Goal: Task Accomplishment & Management: Use online tool/utility

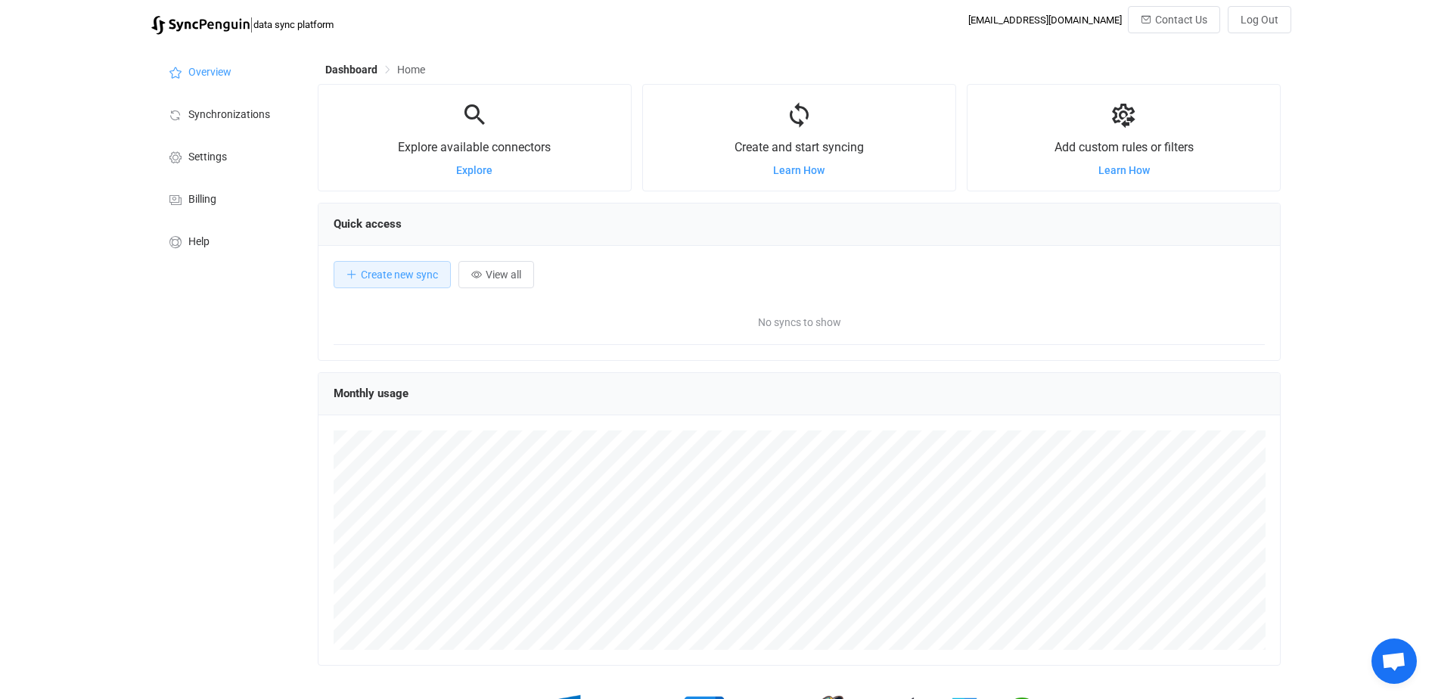
scroll to position [294, 963]
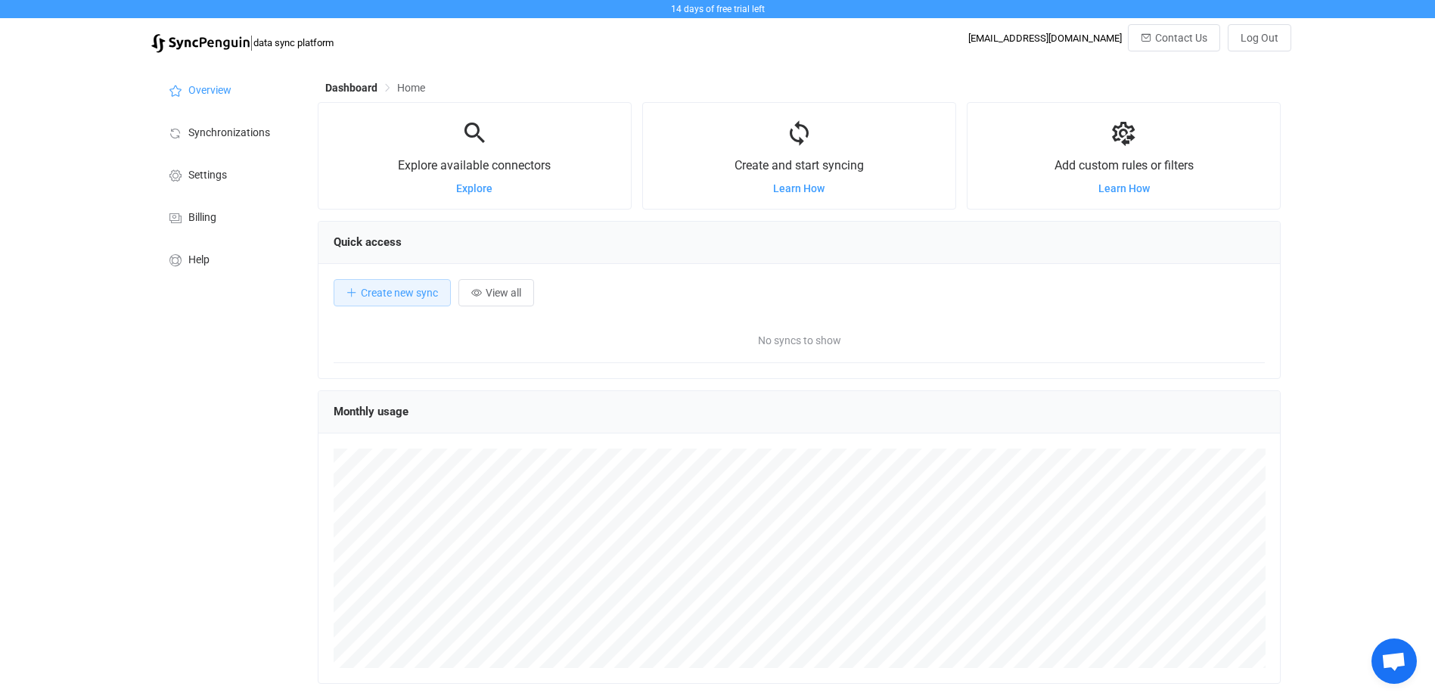
drag, startPoint x: 148, startPoint y: 501, endPoint x: 141, endPoint y: 494, distance: 9.6
click at [147, 500] on div "Overview Synchronizations Settings Billing Help" at bounding box center [227, 438] width 166 height 755
click at [197, 131] on span "Synchronizations" at bounding box center [229, 133] width 82 height 12
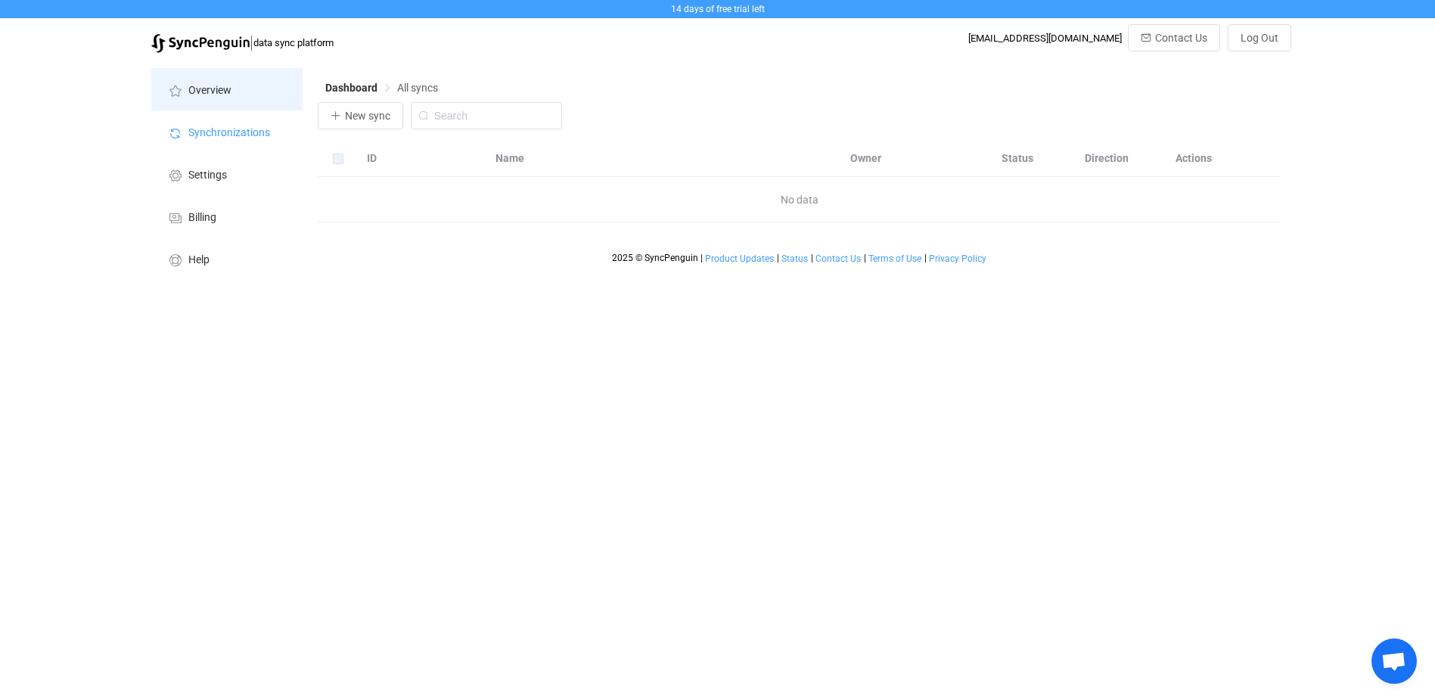
click at [209, 101] on li "Overview" at bounding box center [226, 89] width 151 height 42
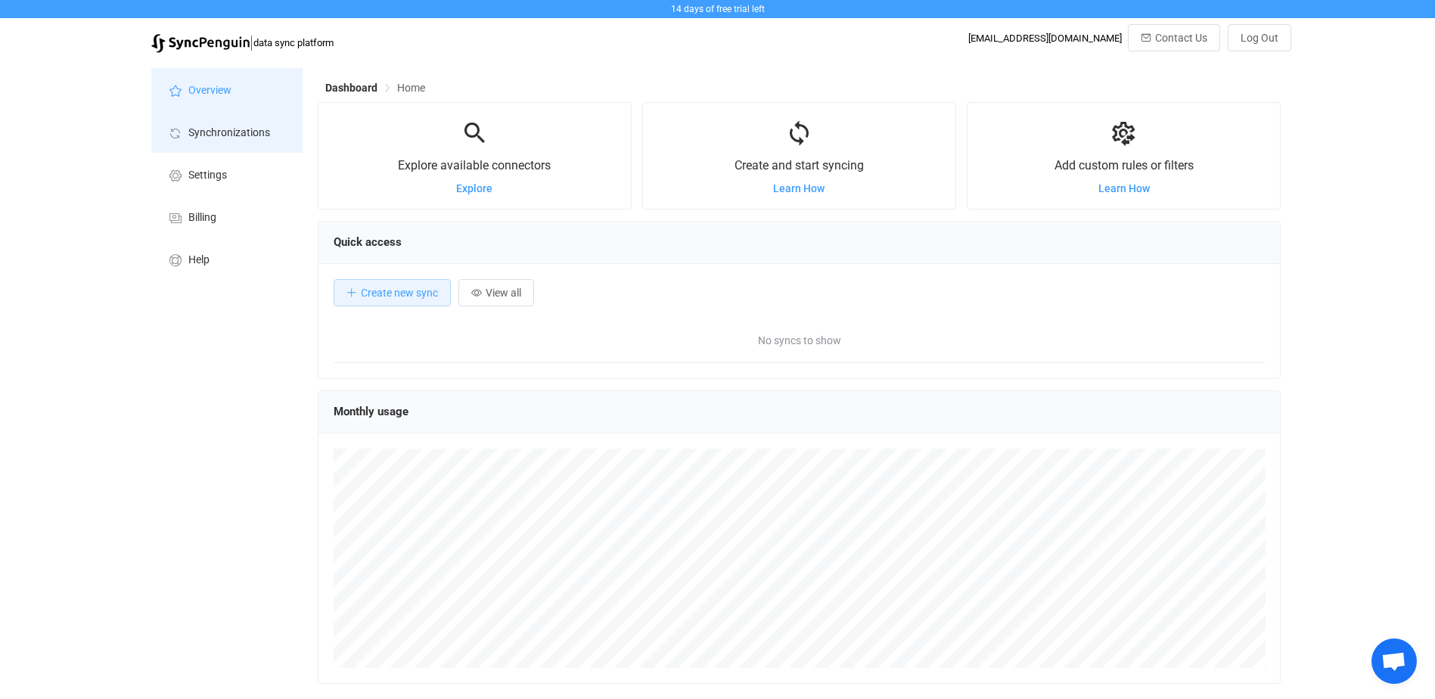
scroll to position [294, 963]
click at [794, 192] on span "Learn How" at bounding box center [798, 188] width 51 height 12
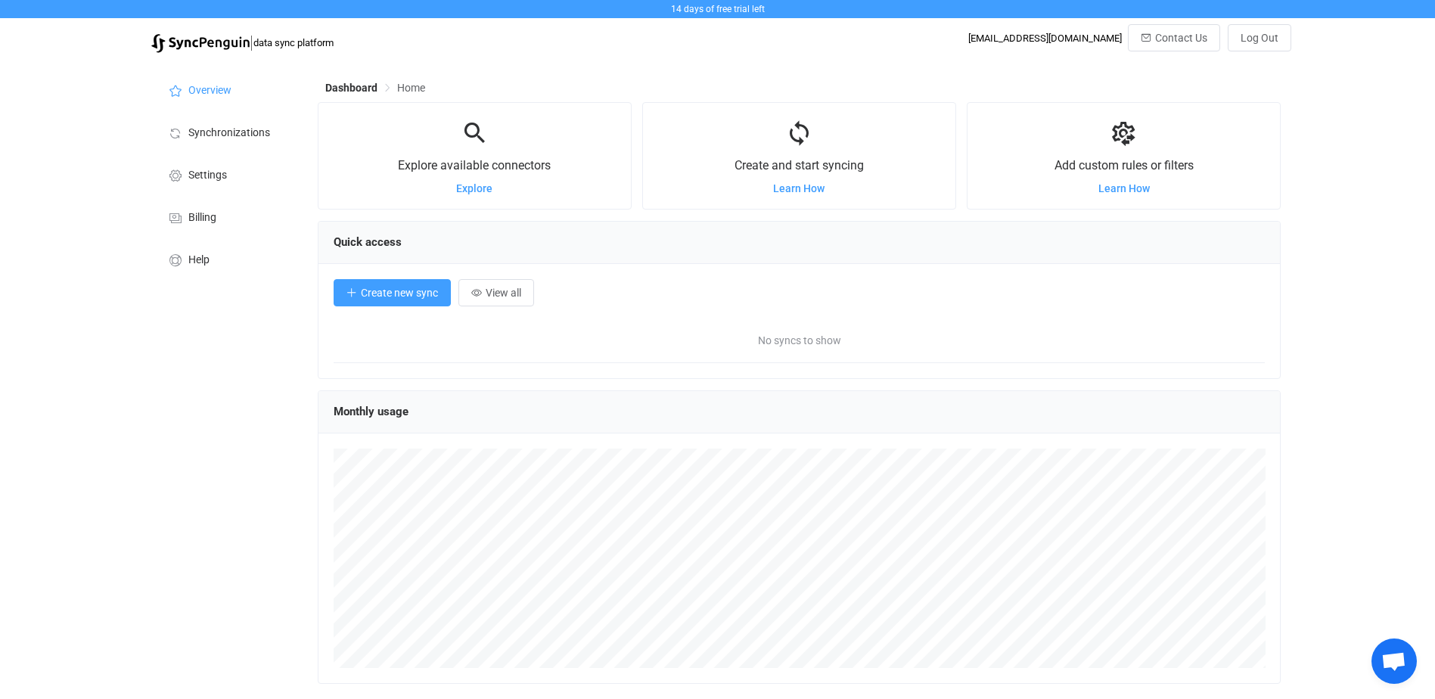
click at [402, 294] on span "Create new sync" at bounding box center [399, 293] width 77 height 12
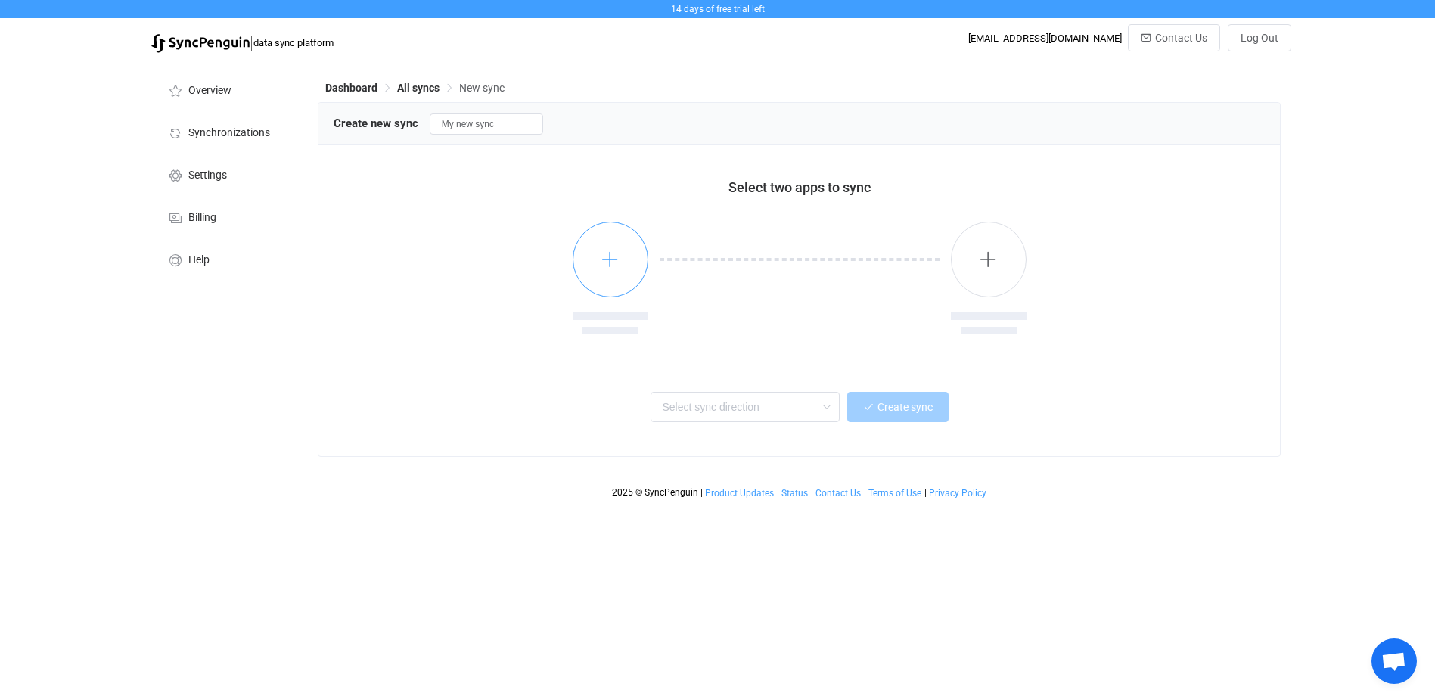
click at [617, 262] on icon "button" at bounding box center [610, 259] width 19 height 19
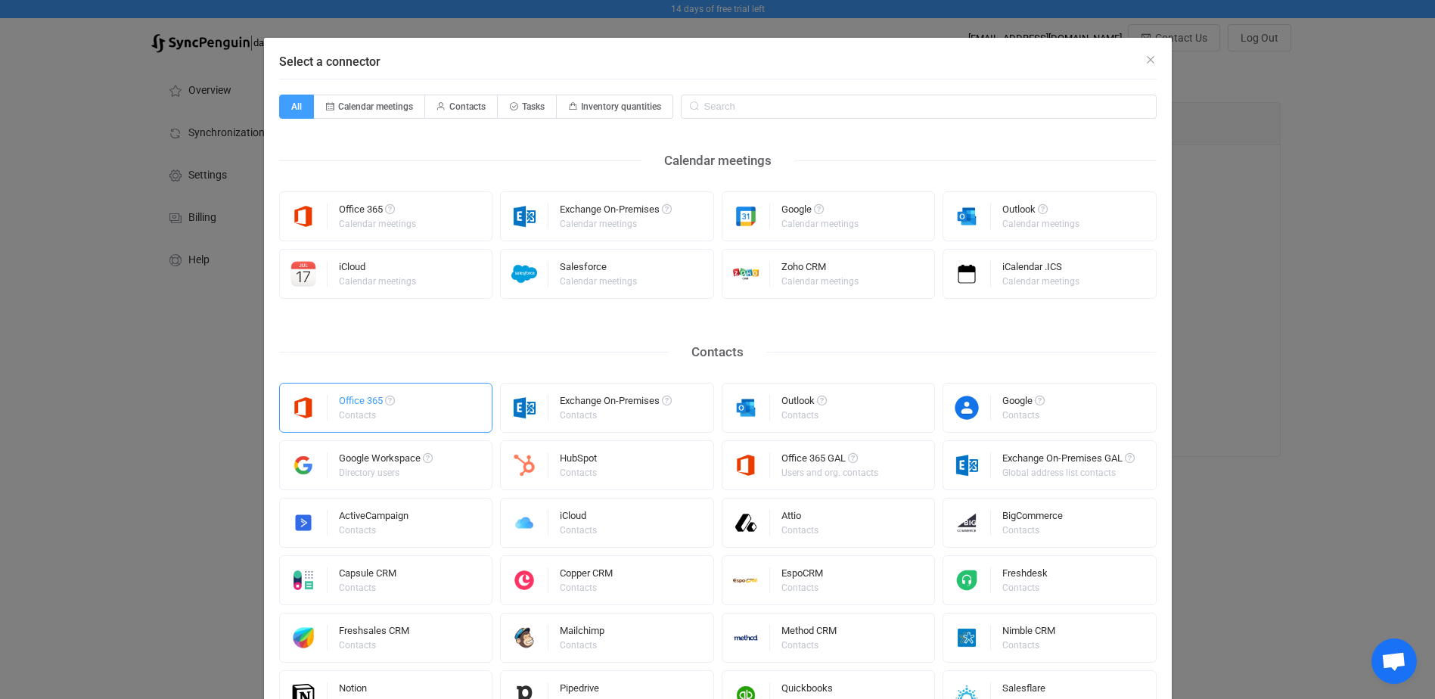
click at [404, 405] on div "Office 365 Contacts" at bounding box center [386, 408] width 214 height 50
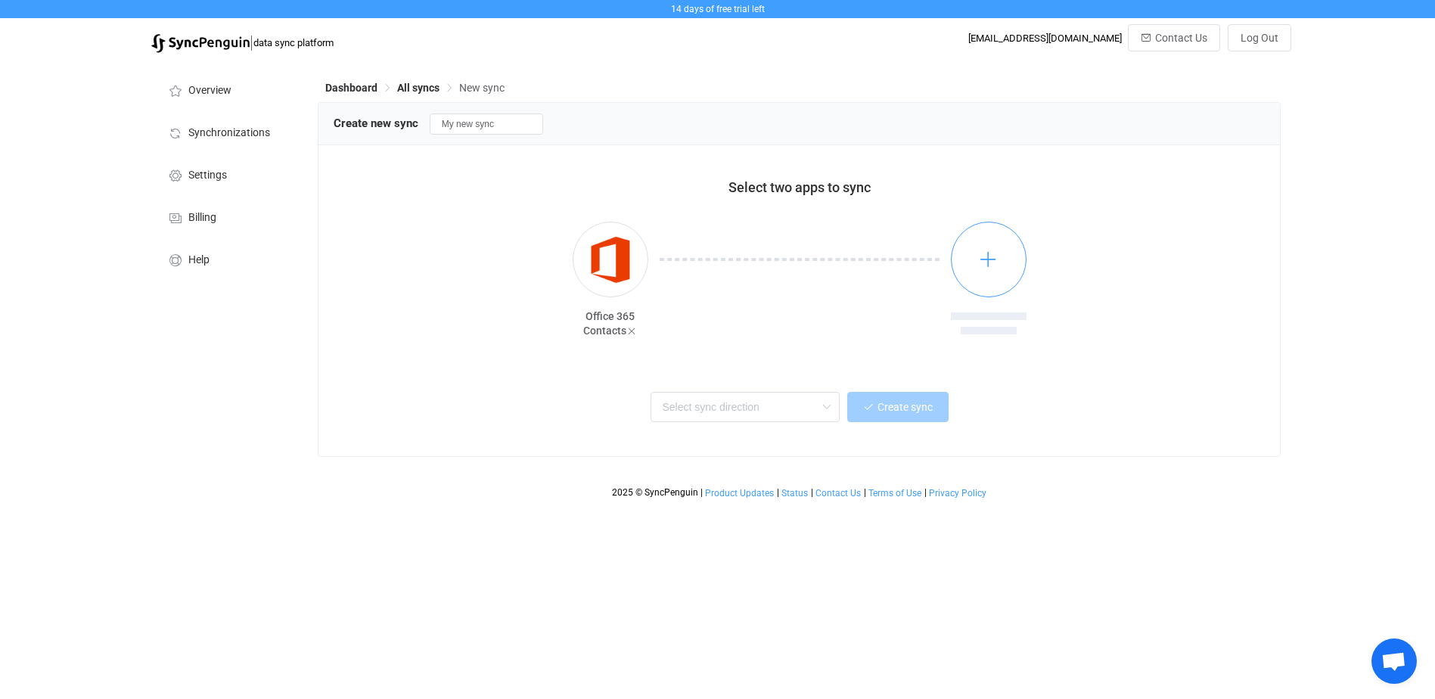
click at [980, 259] on icon "button" at bounding box center [988, 259] width 19 height 19
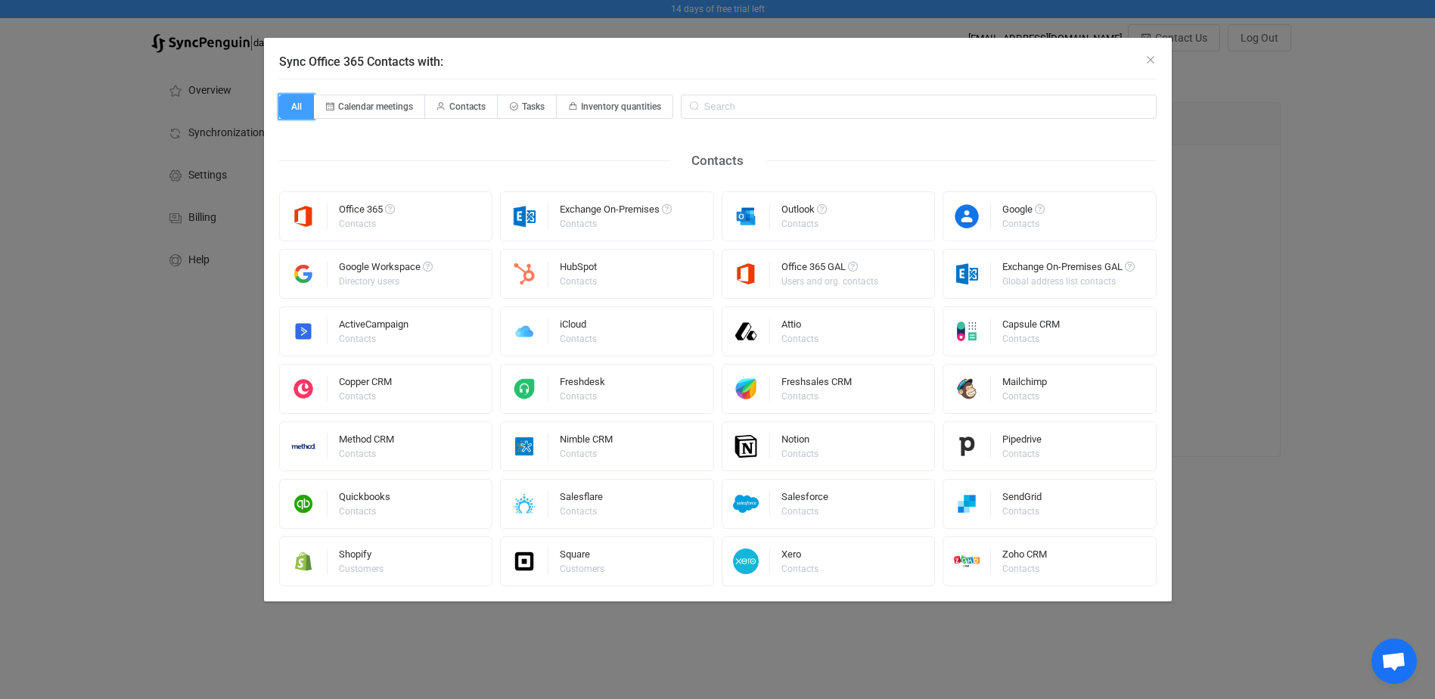
click at [302, 106] on span "All" at bounding box center [296, 107] width 35 height 24
click at [293, 106] on input "All" at bounding box center [288, 102] width 10 height 10
click at [736, 101] on input "Sync Office 365 Contacts with:" at bounding box center [919, 107] width 476 height 24
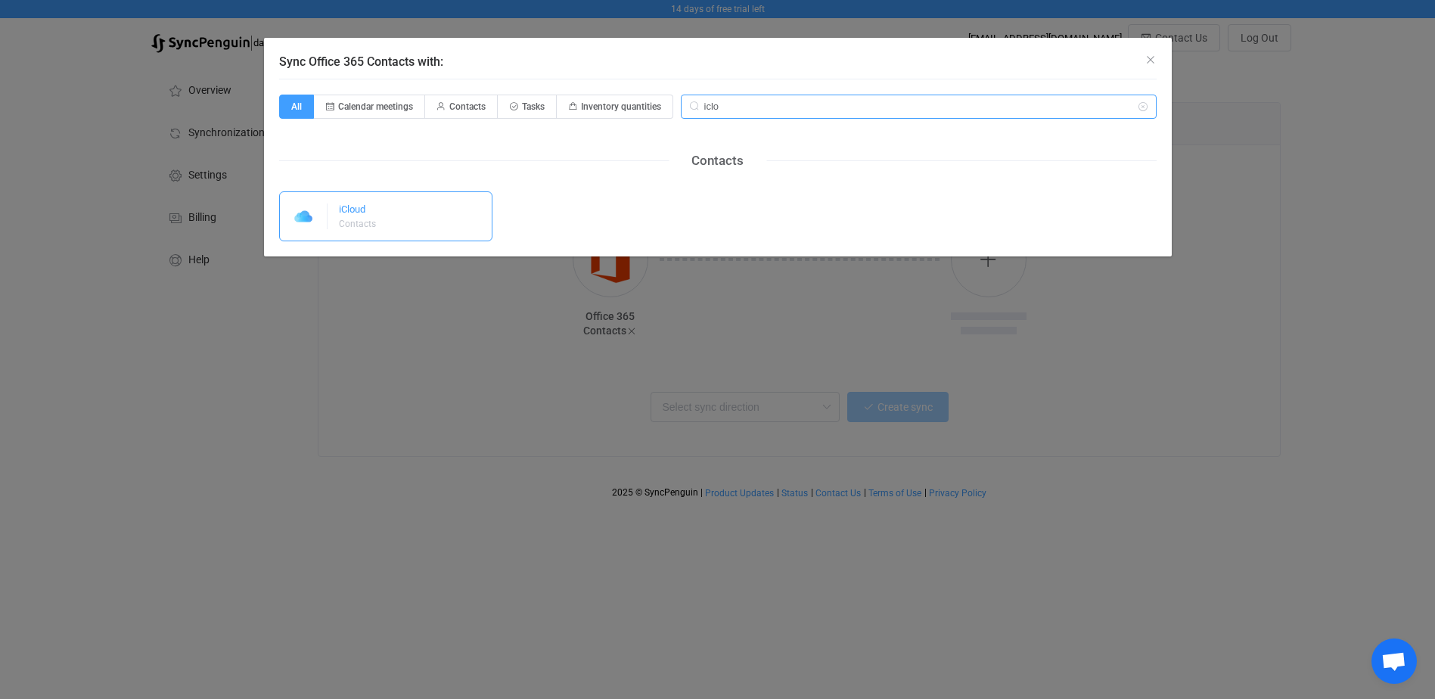
type input "iclo"
click at [362, 234] on div "iCloud Contacts" at bounding box center [358, 216] width 39 height 39
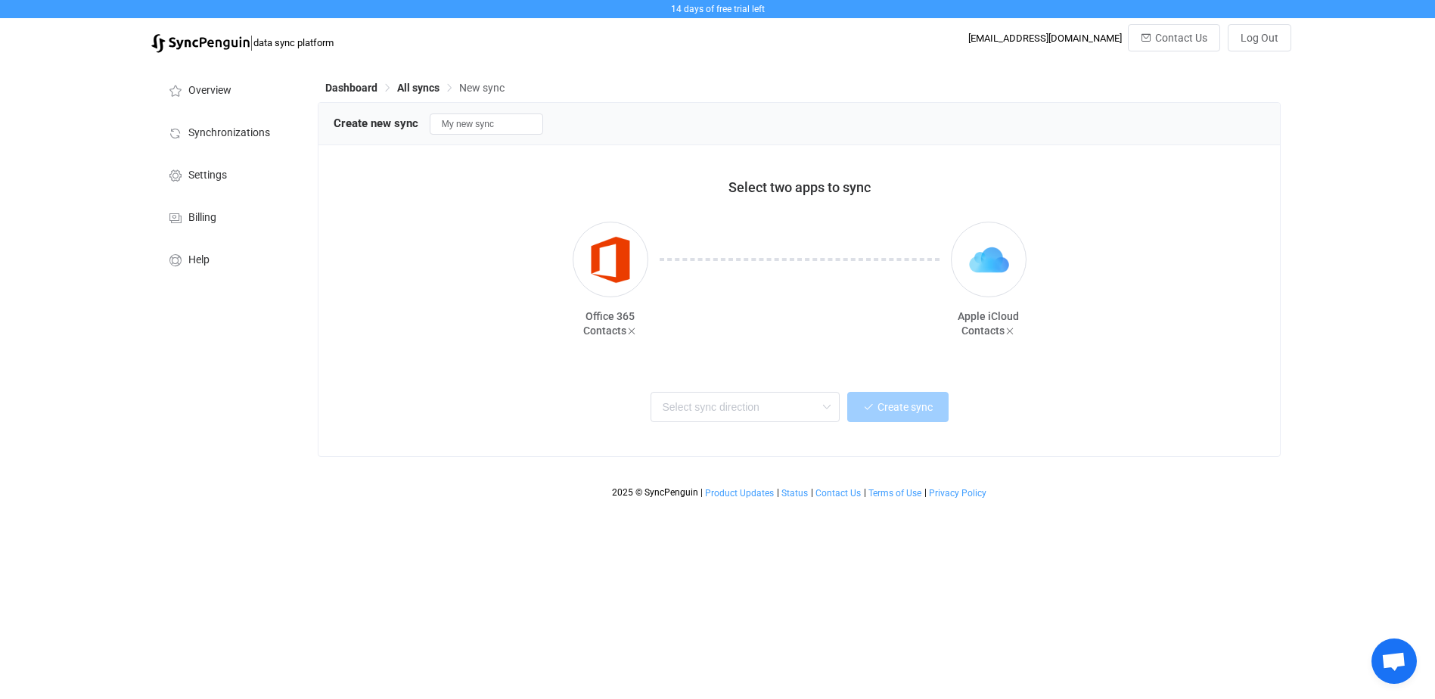
click at [601, 415] on div "Two-way One or multiple two-way syncs Office 365 → iCloud One or multiple one-w…" at bounding box center [800, 405] width 894 height 34
click at [685, 409] on input "text" at bounding box center [745, 407] width 189 height 30
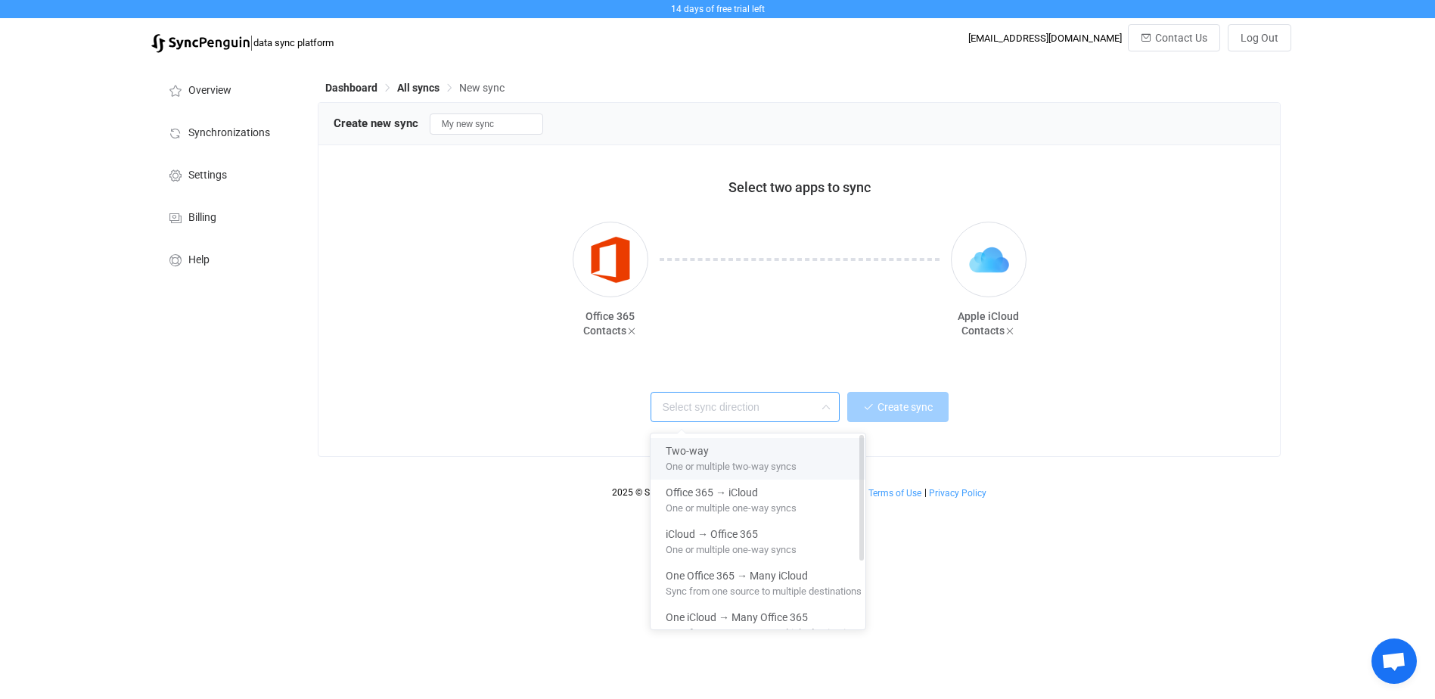
click at [694, 448] on span "Two-way" at bounding box center [687, 447] width 43 height 17
type input "Two-way"
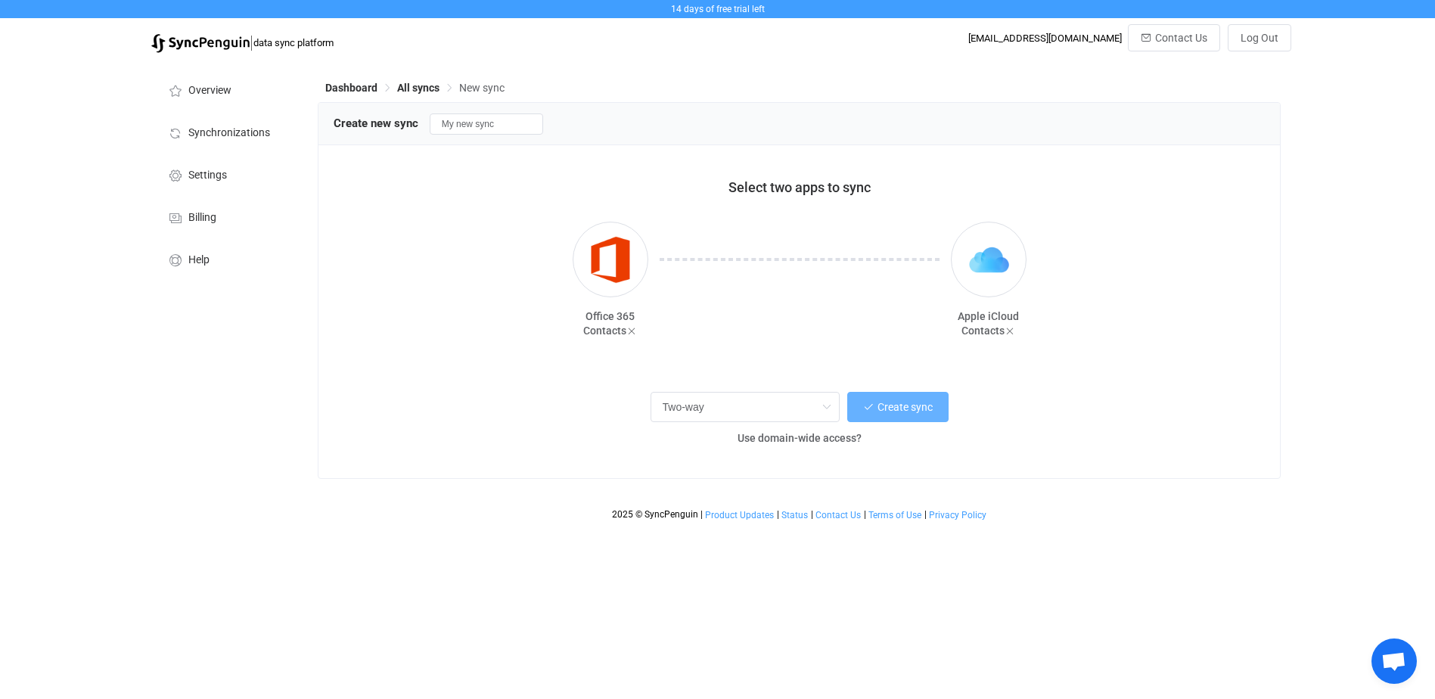
click at [893, 413] on span "Create sync" at bounding box center [904, 407] width 55 height 12
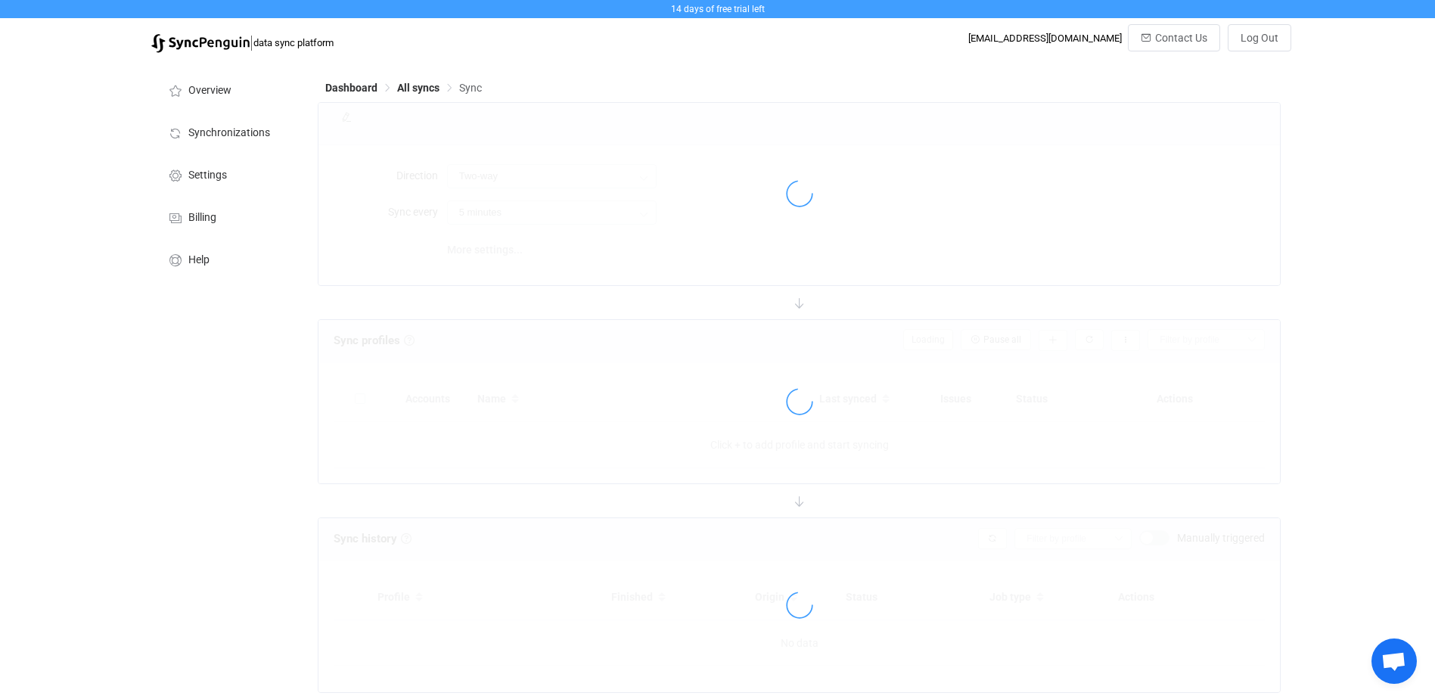
type input "10 minutes"
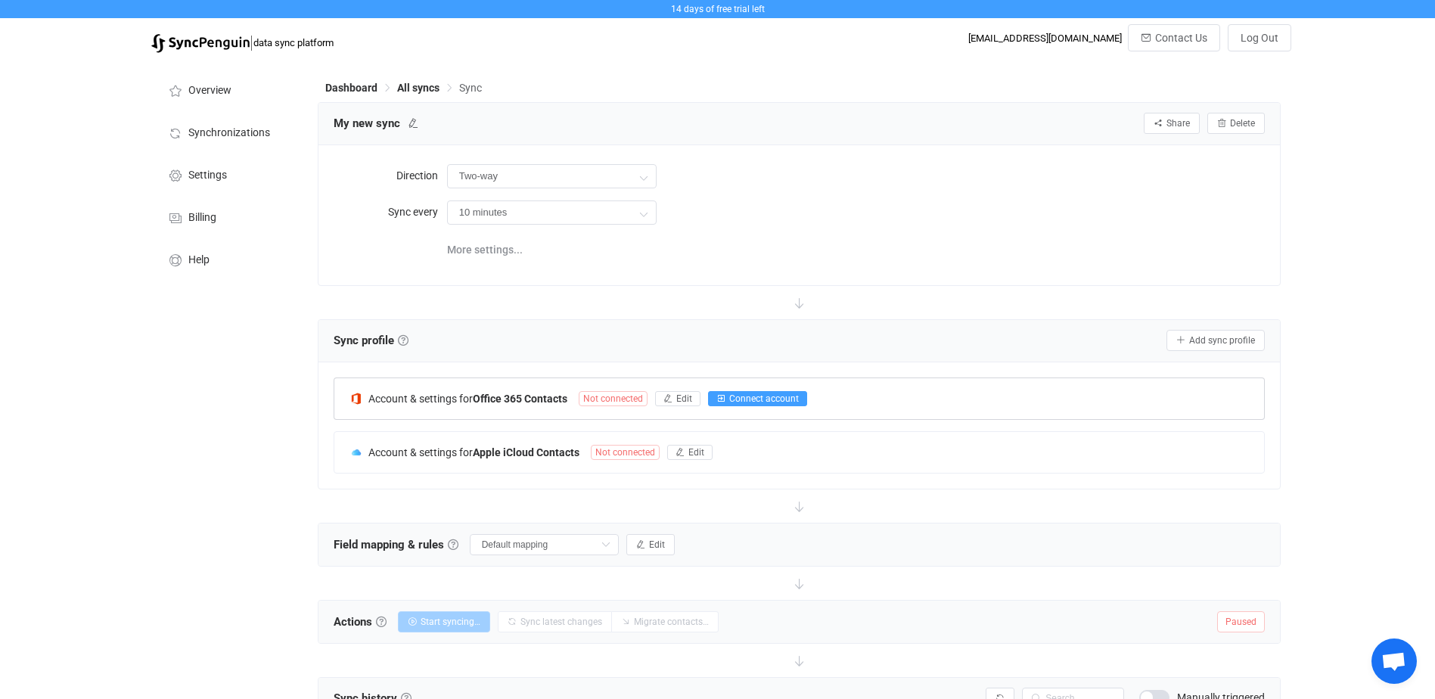
click at [731, 398] on span "Connect account" at bounding box center [764, 398] width 70 height 11
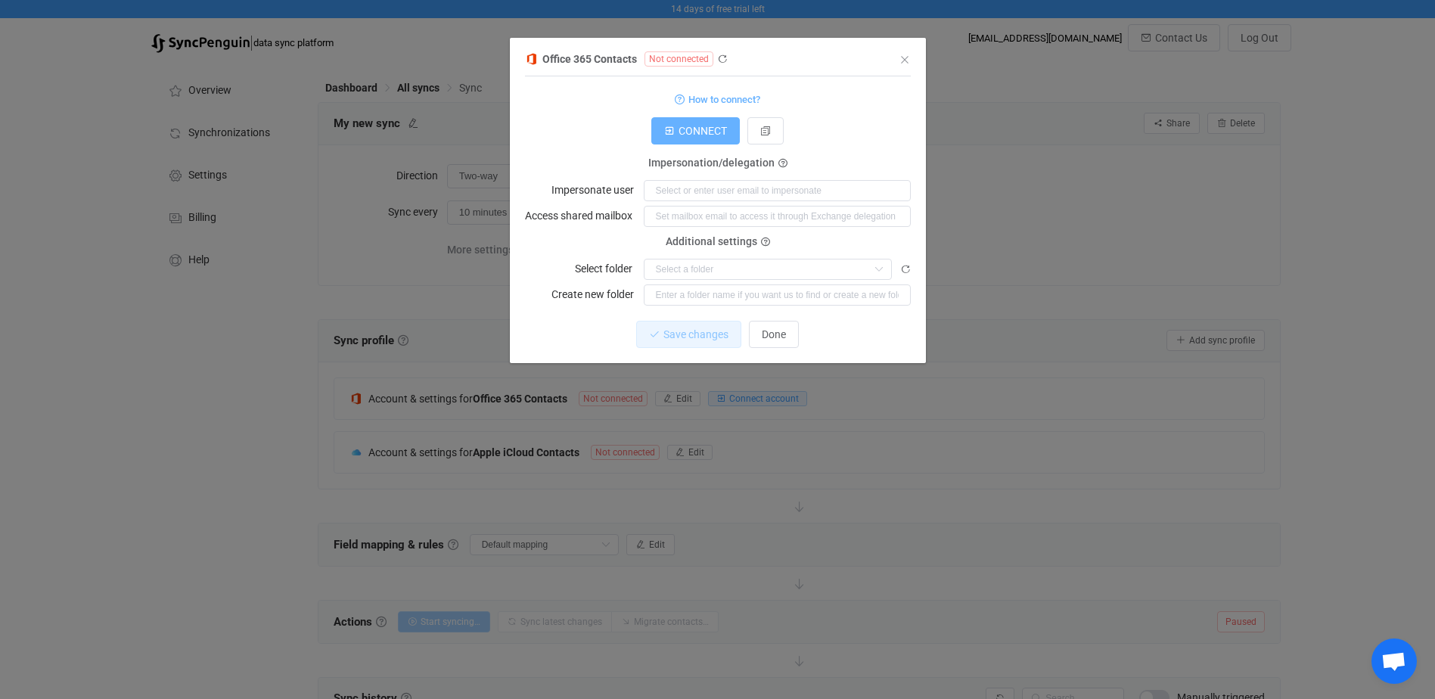
click at [694, 131] on span "CONNECT" at bounding box center [703, 131] width 48 height 12
click at [778, 192] on input "dialog" at bounding box center [777, 190] width 267 height 21
type input "[EMAIL_ADDRESS][DOMAIN_NAME]"
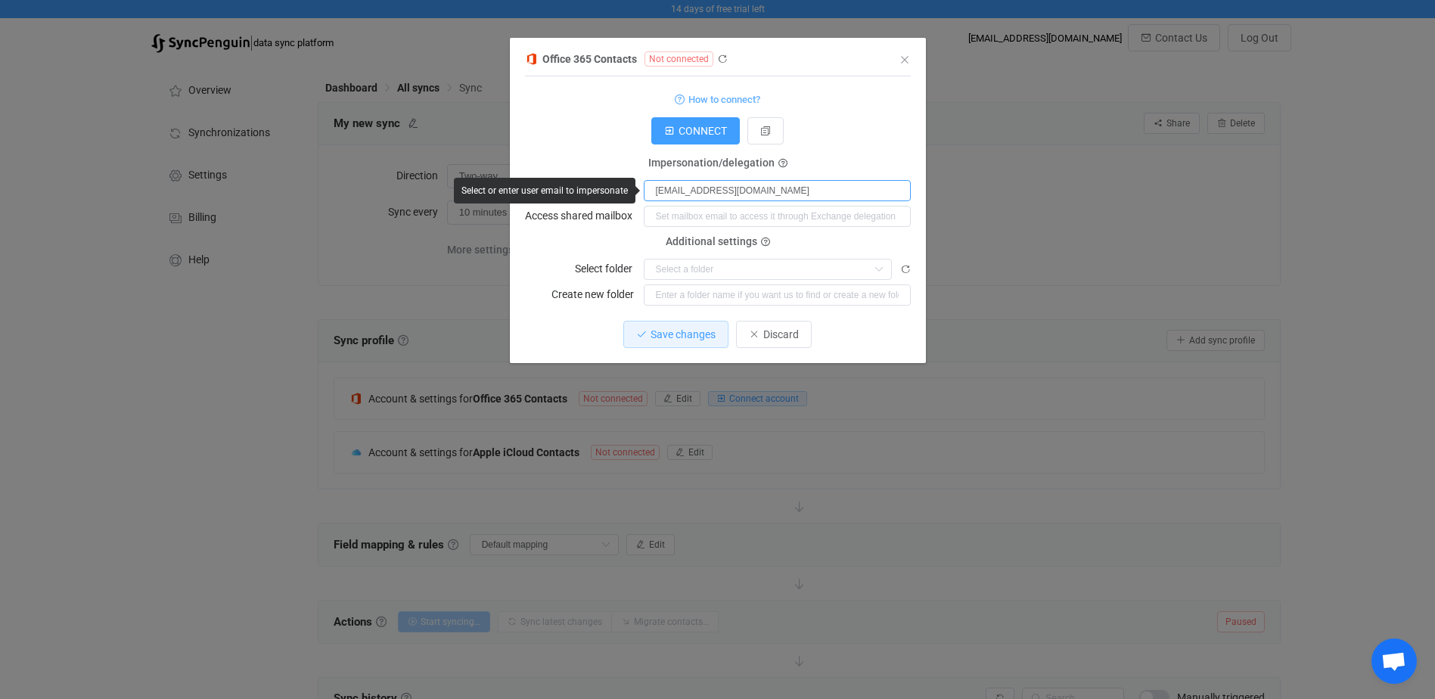
drag, startPoint x: 810, startPoint y: 196, endPoint x: 611, endPoint y: 187, distance: 199.2
click at [611, 187] on body "14 days of free trial left | data sync platform [EMAIL_ADDRESS][DOMAIN_NAME] Co…" at bounding box center [717, 450] width 1435 height 901
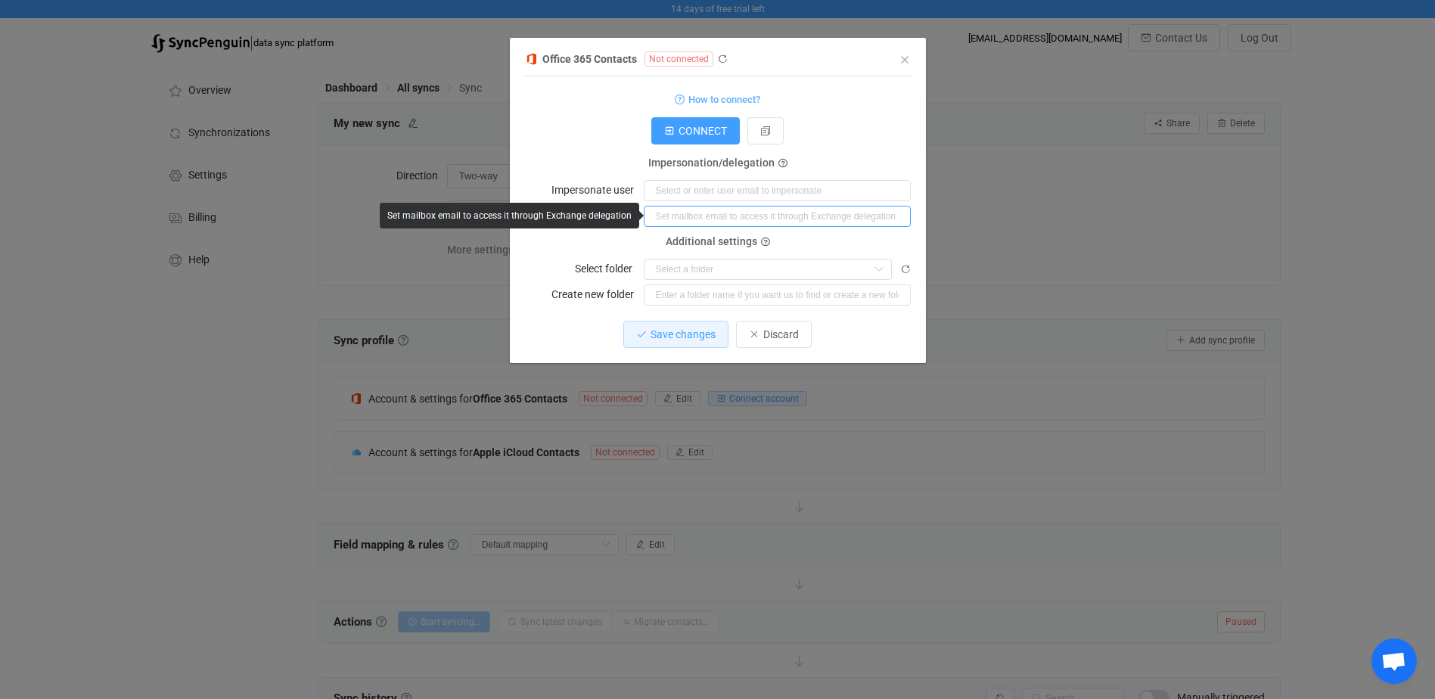
click at [722, 221] on input "dialog" at bounding box center [777, 216] width 267 height 21
paste input "[EMAIL_ADDRESS][DOMAIN_NAME]"
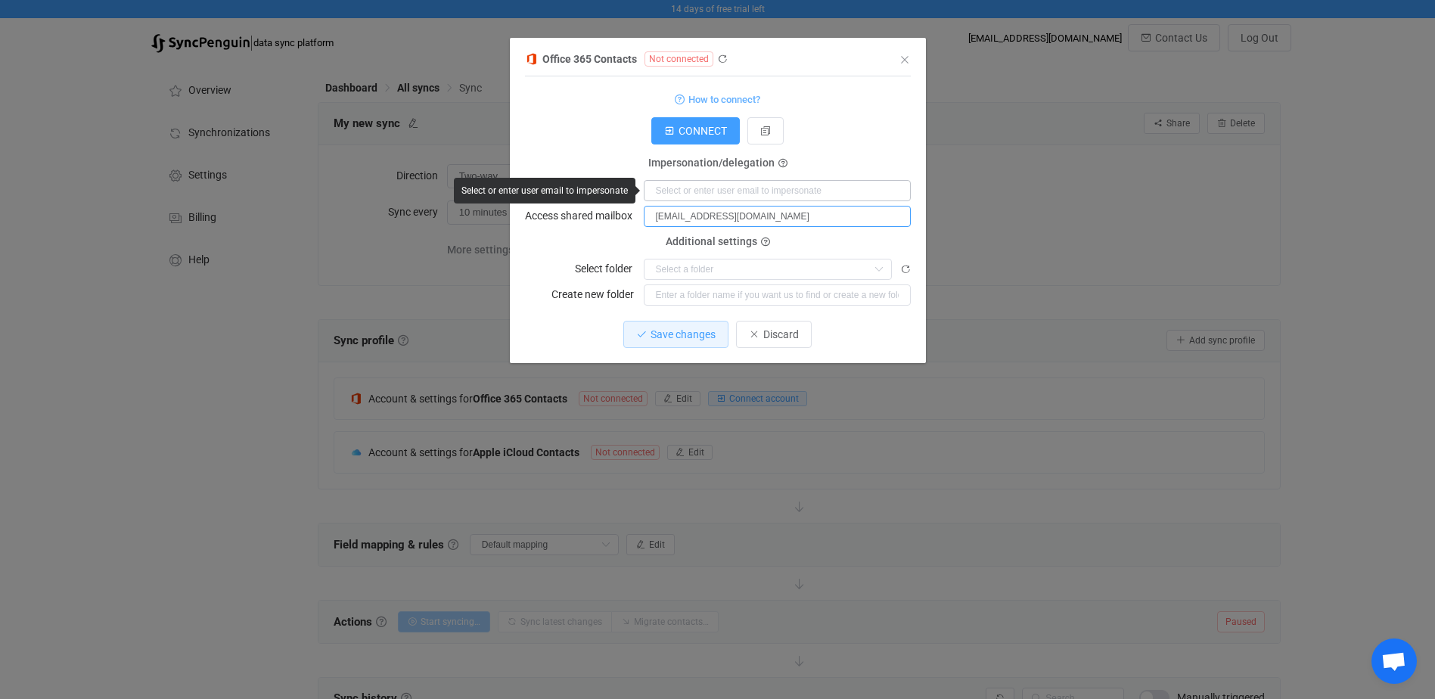
type input "[EMAIL_ADDRESS][DOMAIN_NAME]"
click at [741, 193] on input "dialog" at bounding box center [777, 190] width 267 height 21
paste input "[EMAIL_ADDRESS][DOMAIN_NAME]"
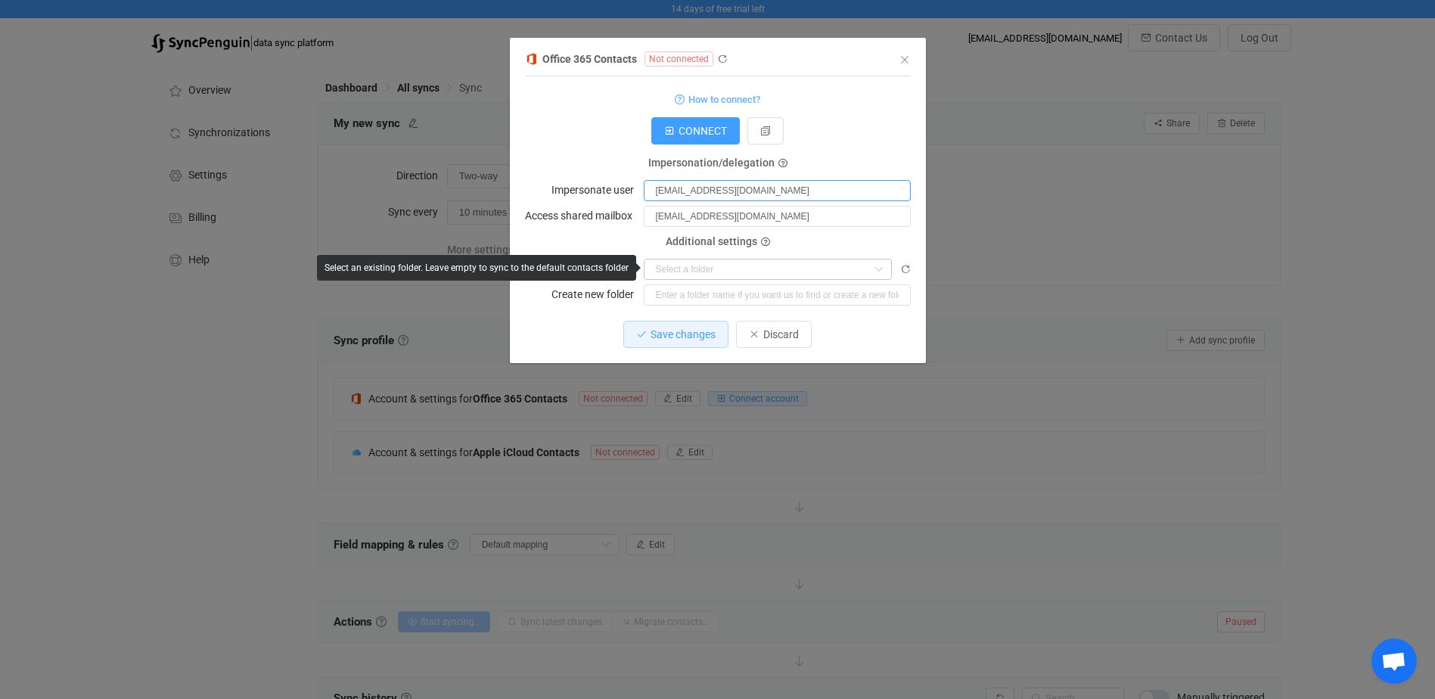
type input "[EMAIL_ADDRESS][DOMAIN_NAME]"
click at [754, 268] on input "dialog" at bounding box center [768, 269] width 248 height 21
click at [755, 269] on input "dialog" at bounding box center [768, 269] width 248 height 21
click at [834, 243] on div "Additional settings Select folder" at bounding box center [718, 261] width 386 height 38
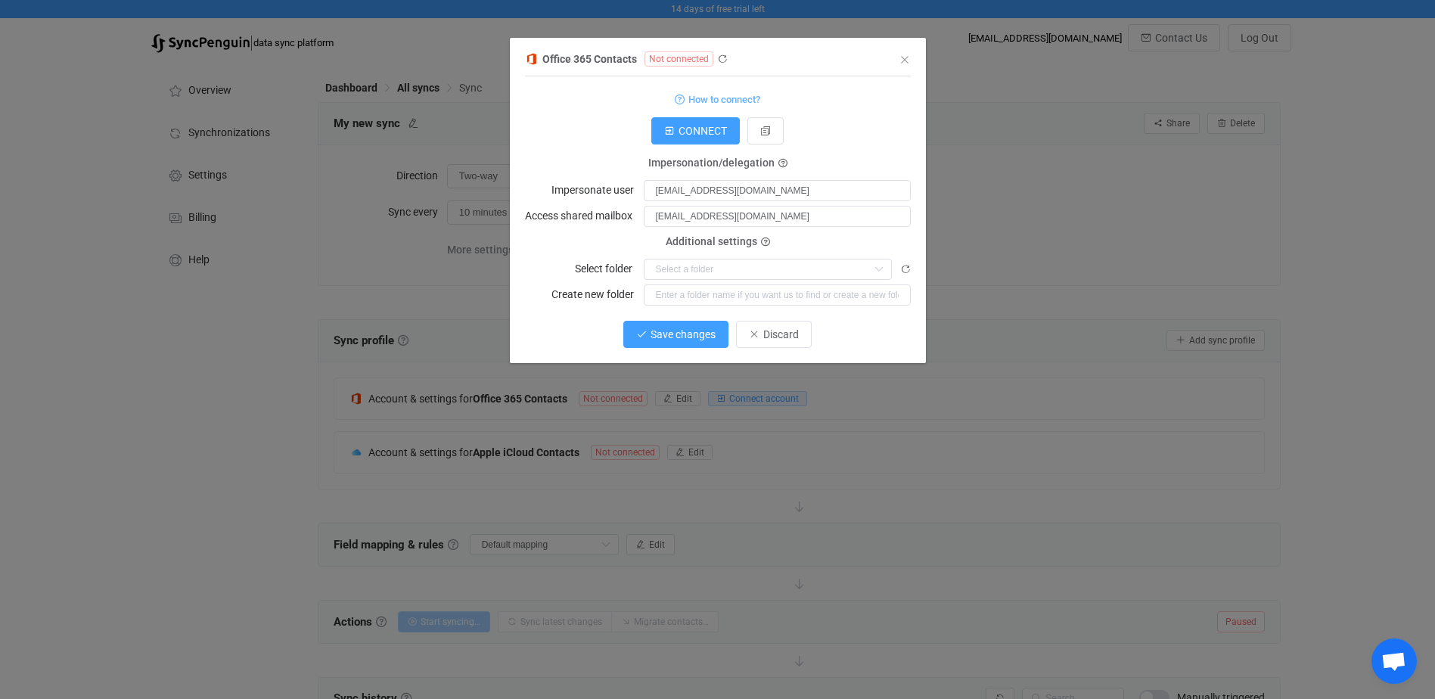
click at [671, 328] on span "Save changes" at bounding box center [683, 334] width 65 height 12
click at [696, 135] on span "RECONNECT" at bounding box center [695, 131] width 61 height 12
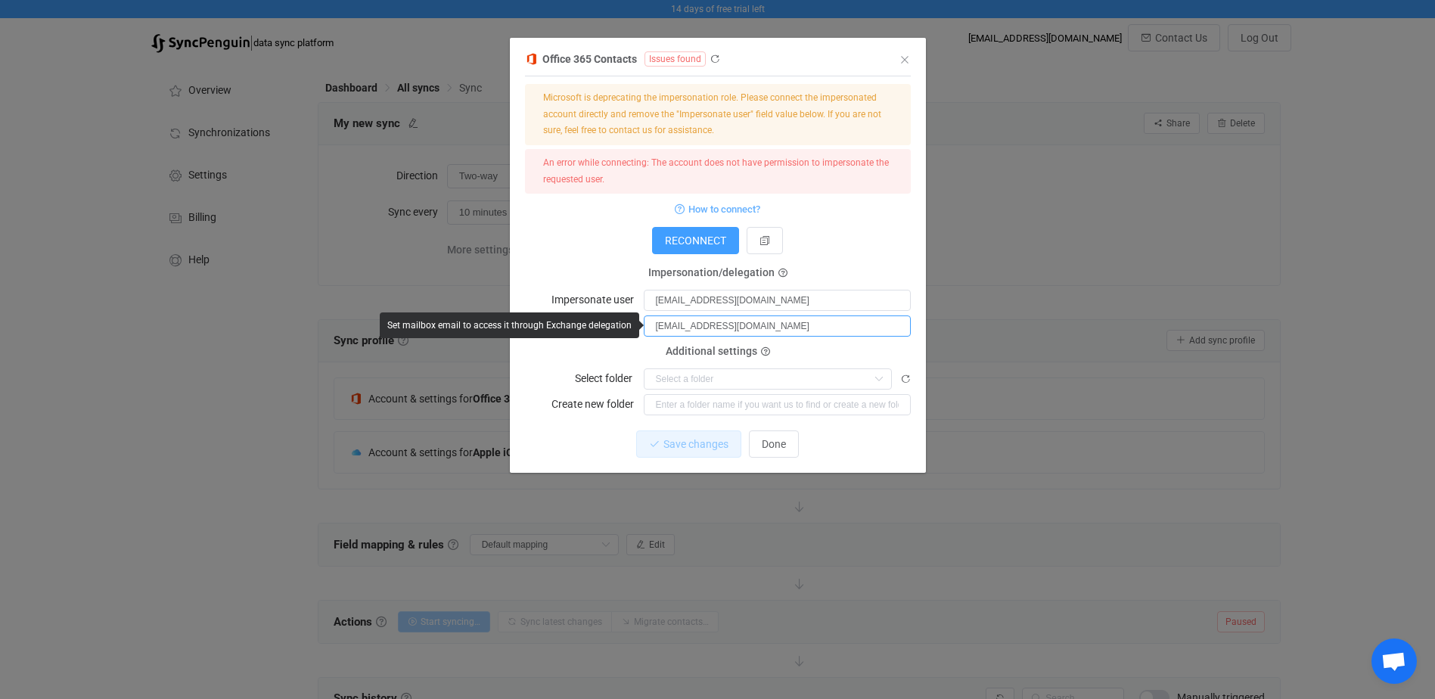
drag, startPoint x: 815, startPoint y: 327, endPoint x: 592, endPoint y: 307, distance: 223.3
click at [604, 311] on form "Microsoft is deprecating the impersonation role. Please connect the impersonate…" at bounding box center [718, 249] width 386 height 331
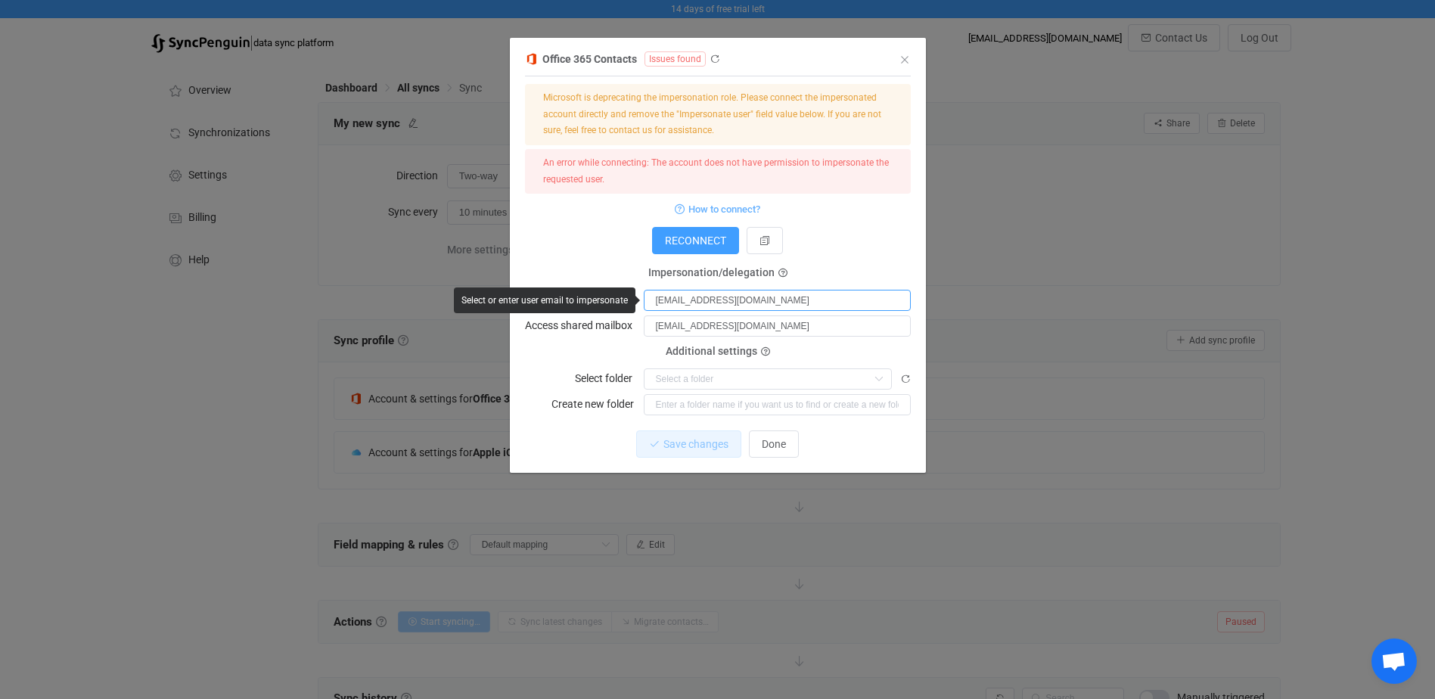
drag, startPoint x: 825, startPoint y: 297, endPoint x: 555, endPoint y: 300, distance: 269.3
click at [555, 300] on body "14 days of free trial left | data sync platform [EMAIL_ADDRESS][DOMAIN_NAME] Co…" at bounding box center [717, 450] width 1435 height 901
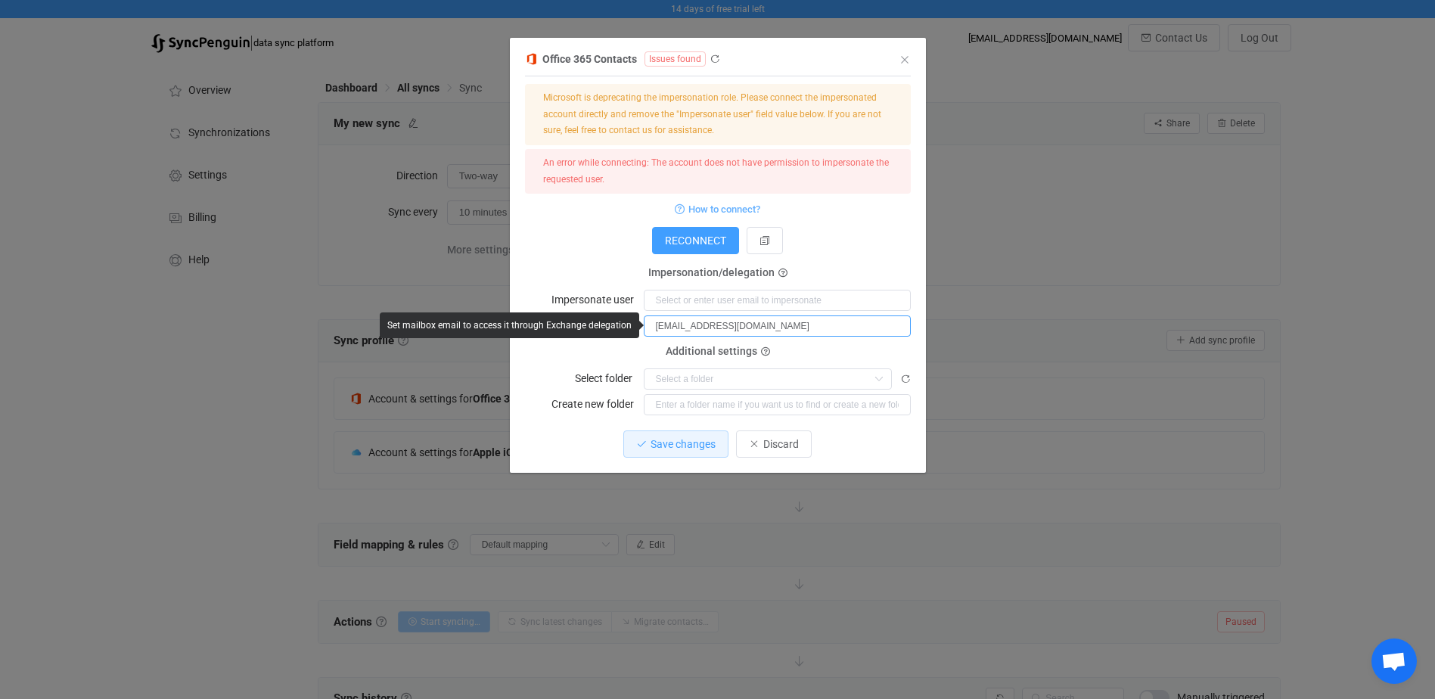
drag, startPoint x: 815, startPoint y: 321, endPoint x: 586, endPoint y: 321, distance: 228.4
click at [586, 321] on body "14 days of free trial left | data sync platform [EMAIL_ADDRESS][DOMAIN_NAME] Co…" at bounding box center [717, 450] width 1435 height 901
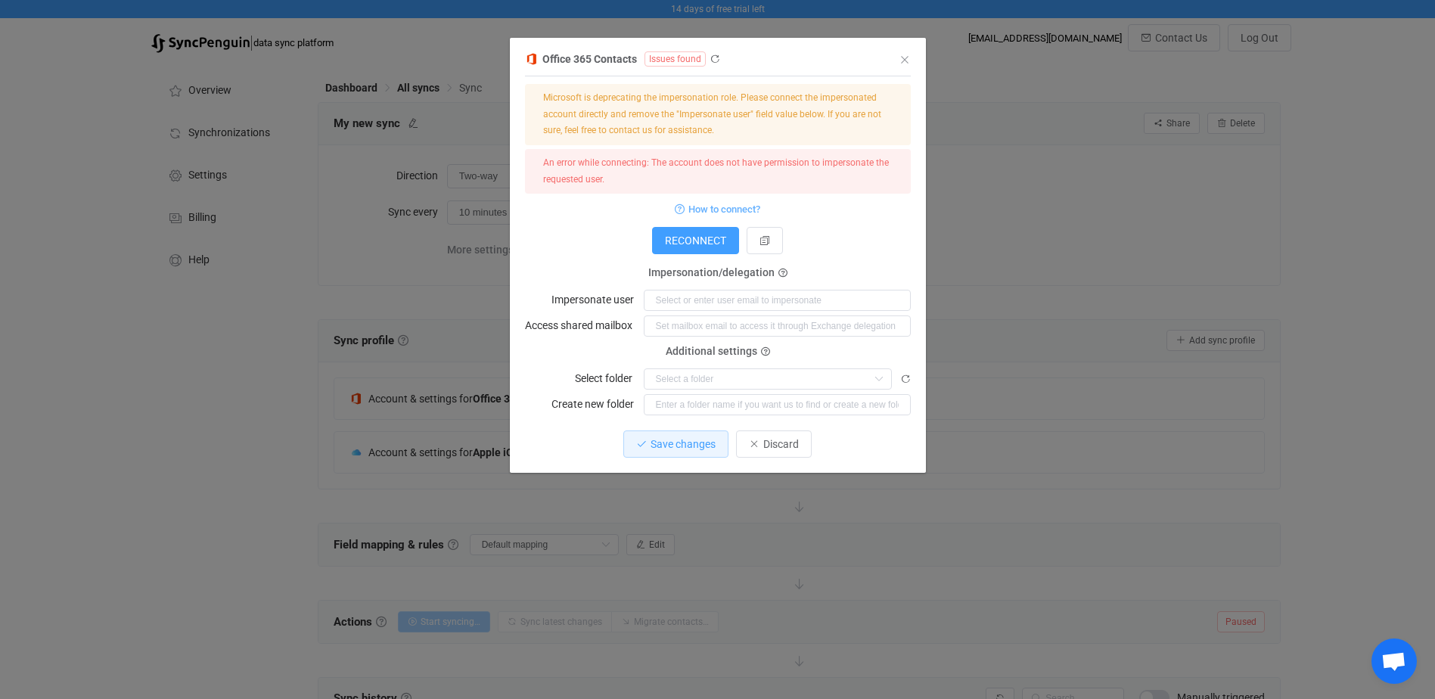
click at [573, 369] on div "Select folder" at bounding box center [718, 379] width 386 height 22
click at [697, 240] on span "RECONNECT" at bounding box center [695, 240] width 61 height 12
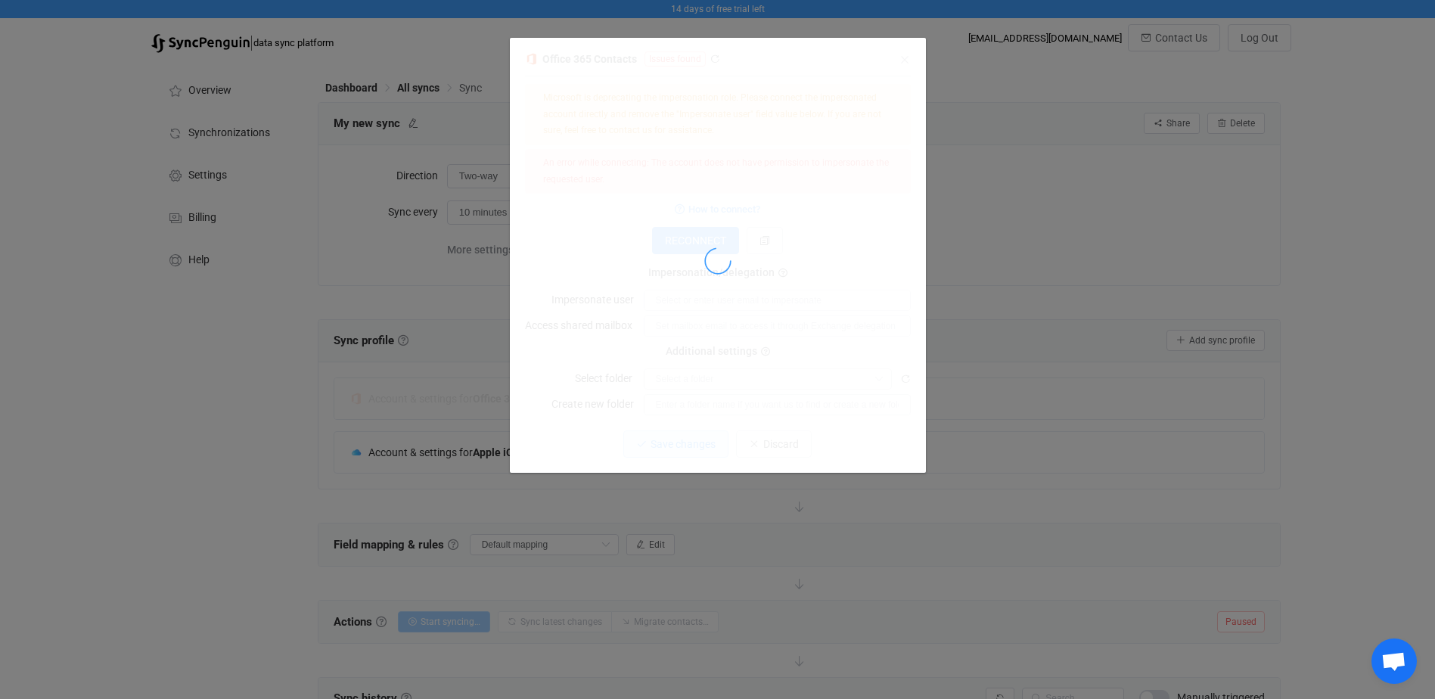
type input "[EMAIL_ADDRESS][DOMAIN_NAME]"
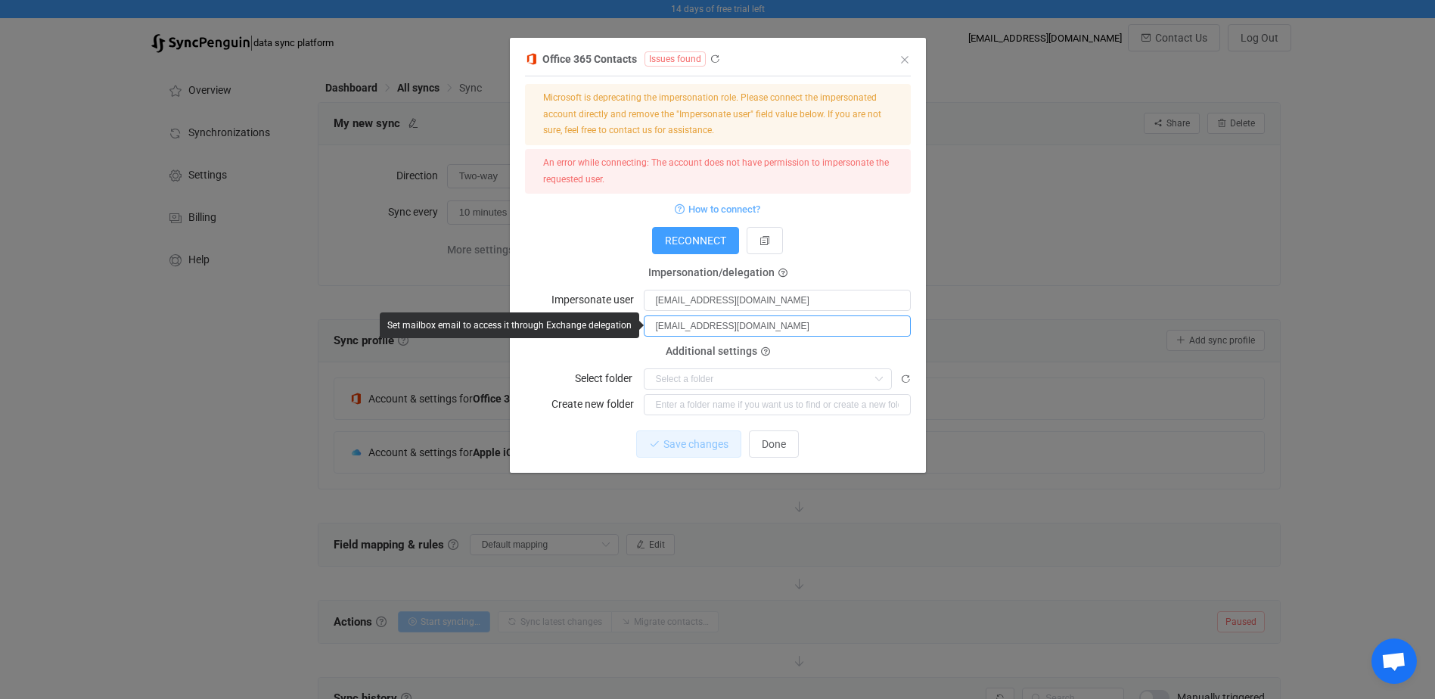
drag, startPoint x: 818, startPoint y: 329, endPoint x: 505, endPoint y: 337, distance: 313.3
click at [505, 337] on body "14 days of free trial left | data sync platform [EMAIL_ADDRESS][DOMAIN_NAME] Co…" at bounding box center [717, 450] width 1435 height 901
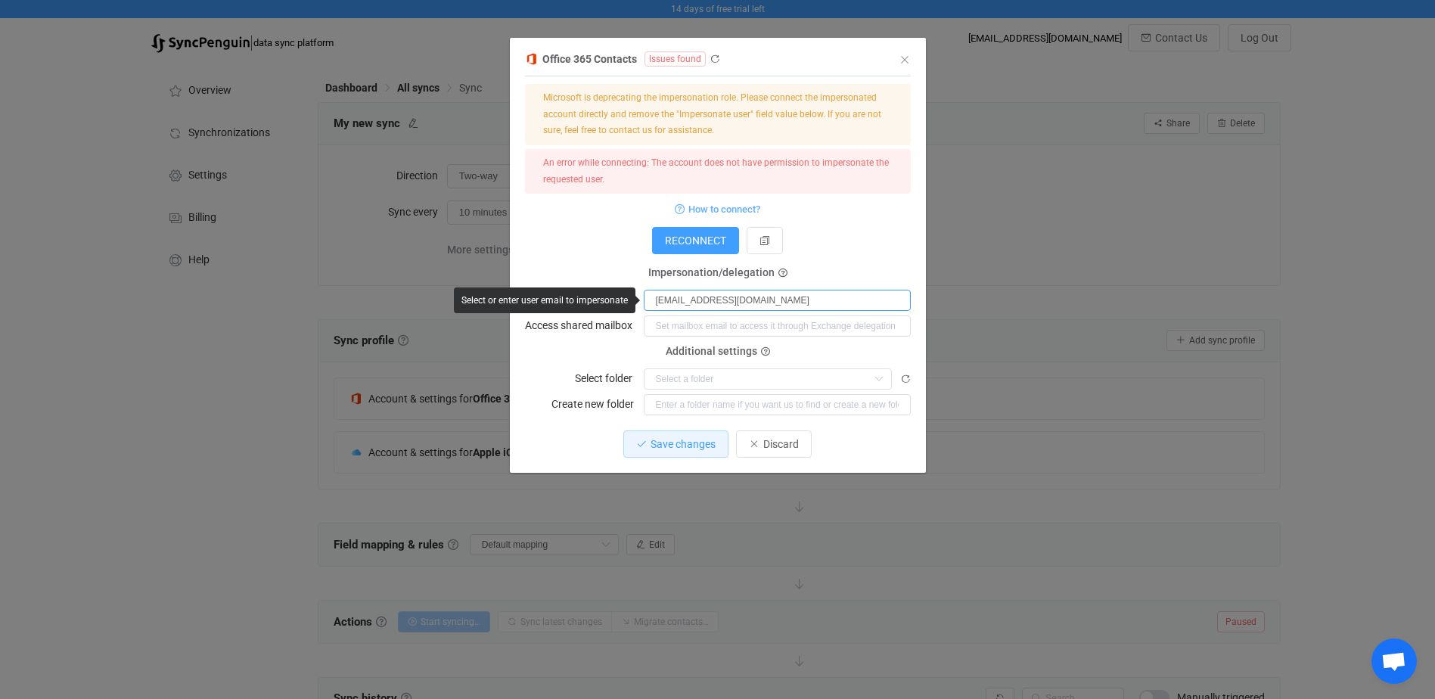
drag, startPoint x: 713, startPoint y: 306, endPoint x: 536, endPoint y: 301, distance: 176.3
click at [536, 300] on body "14 days of free trial left | data sync platform [EMAIL_ADDRESS][DOMAIN_NAME] Co…" at bounding box center [717, 450] width 1435 height 901
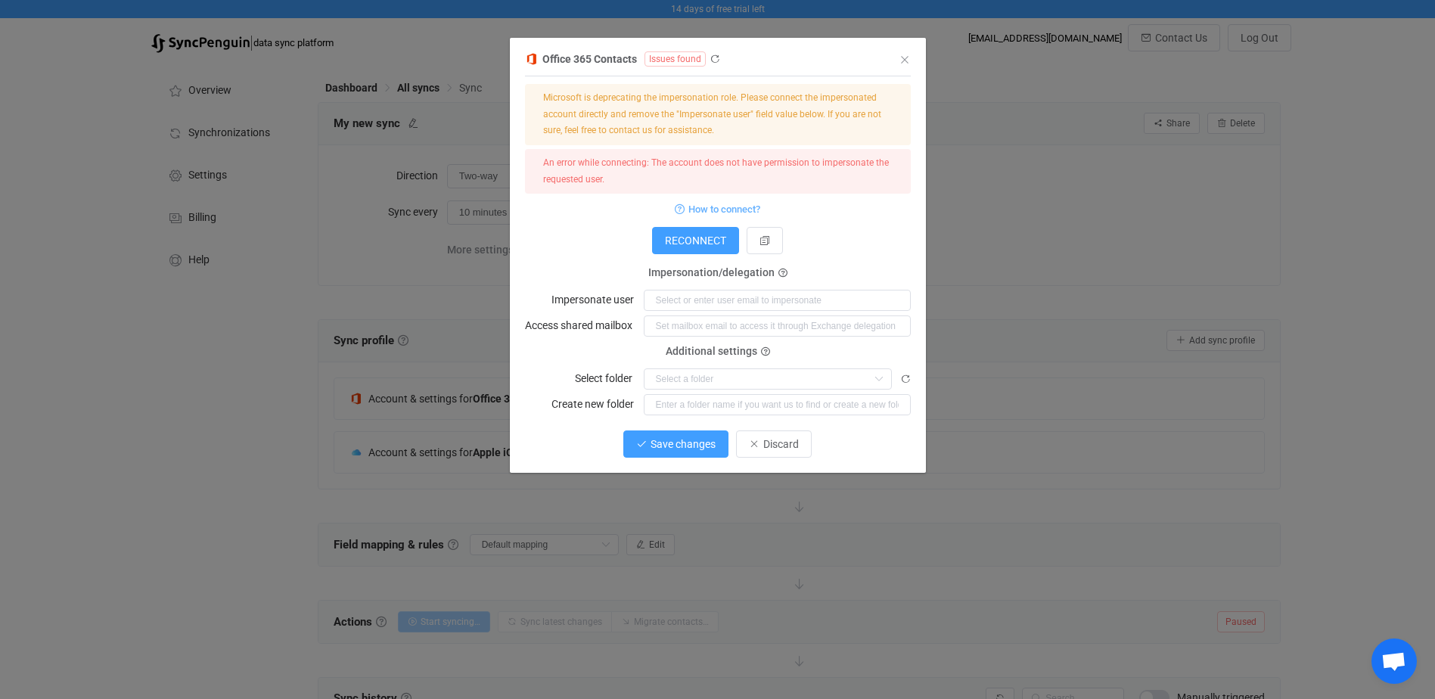
click at [672, 446] on span "Save changes" at bounding box center [683, 444] width 65 height 12
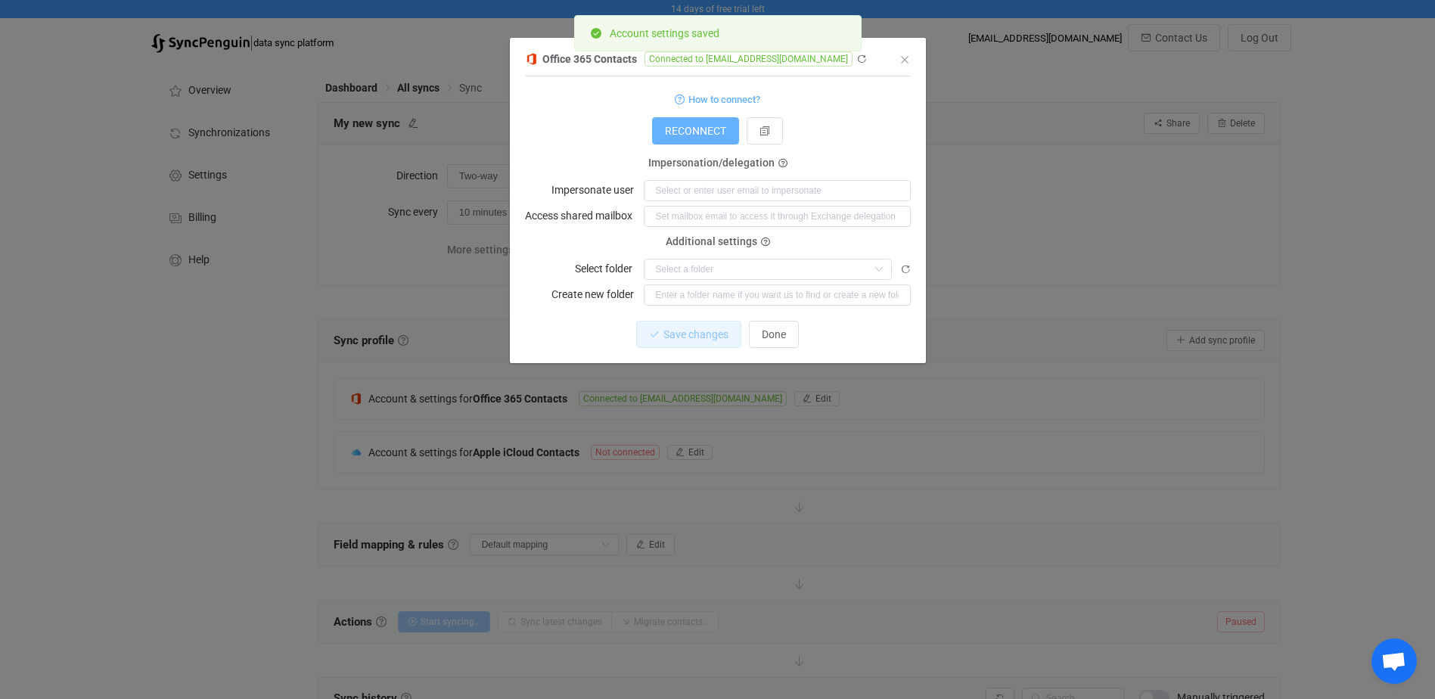
click at [706, 131] on span "RECONNECT" at bounding box center [695, 131] width 61 height 12
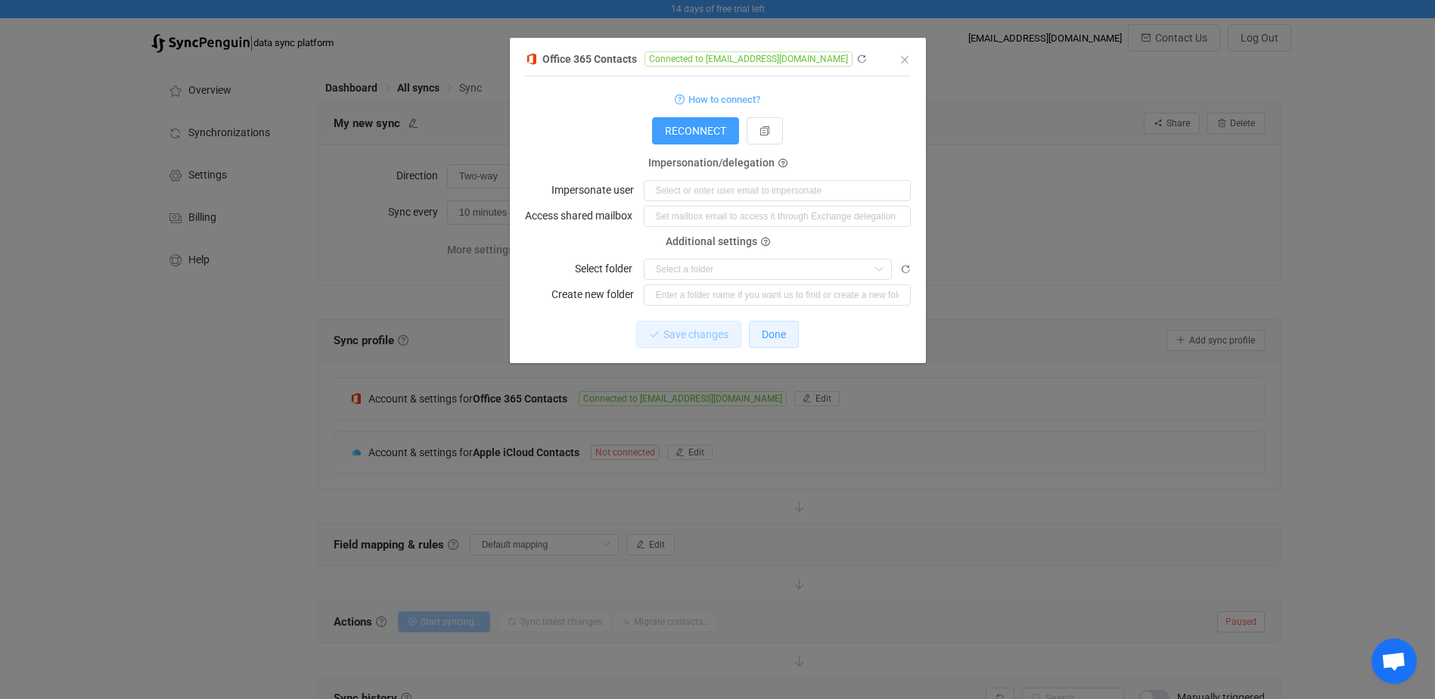
click at [790, 340] on button "Done" at bounding box center [774, 334] width 50 height 27
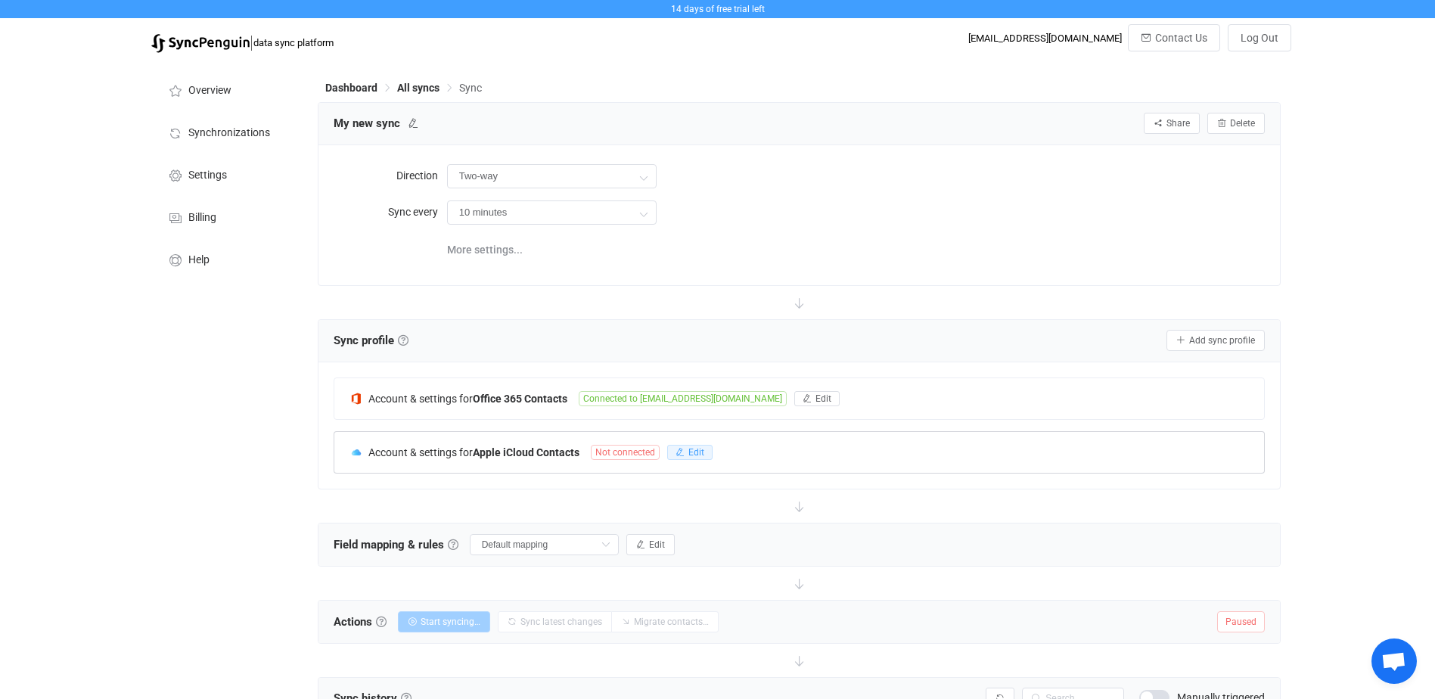
click at [701, 456] on button "Edit" at bounding box center [689, 452] width 45 height 15
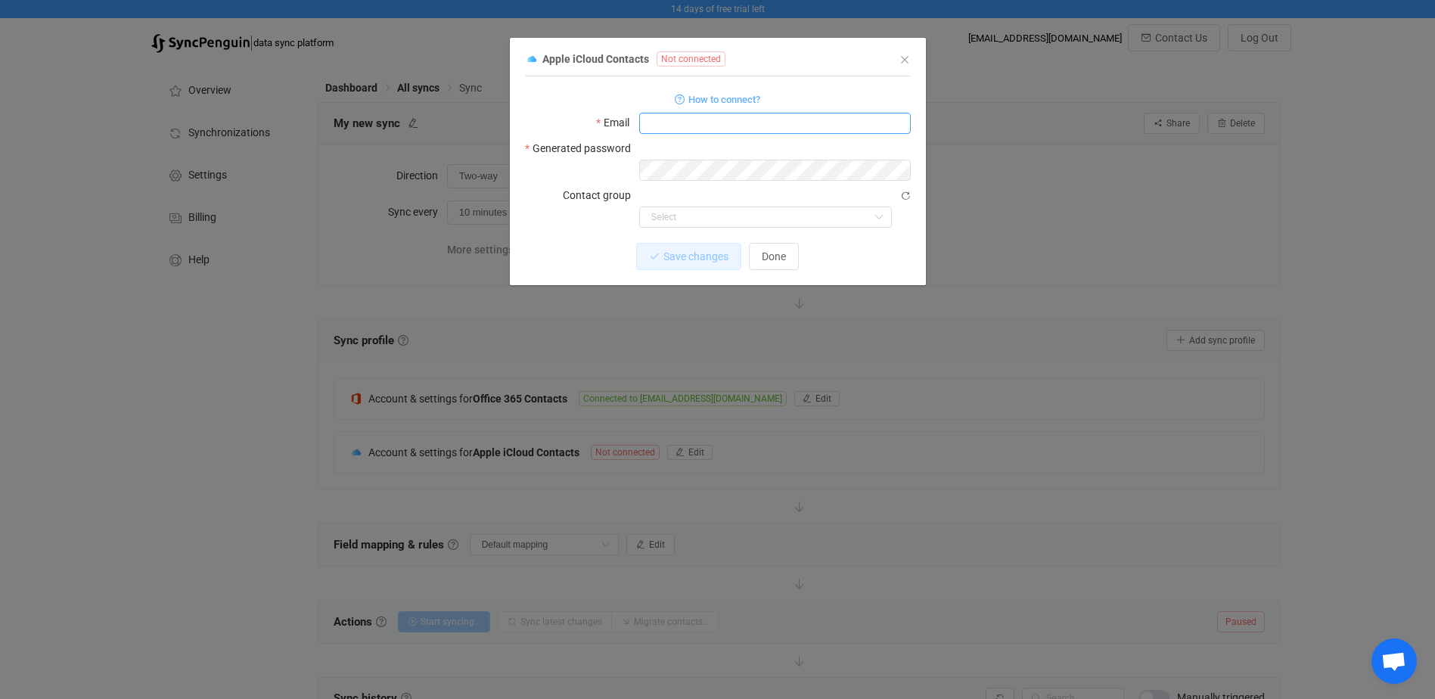
click at [679, 128] on input "dialog" at bounding box center [775, 123] width 272 height 21
click at [738, 107] on span "How to connect?" at bounding box center [724, 99] width 72 height 17
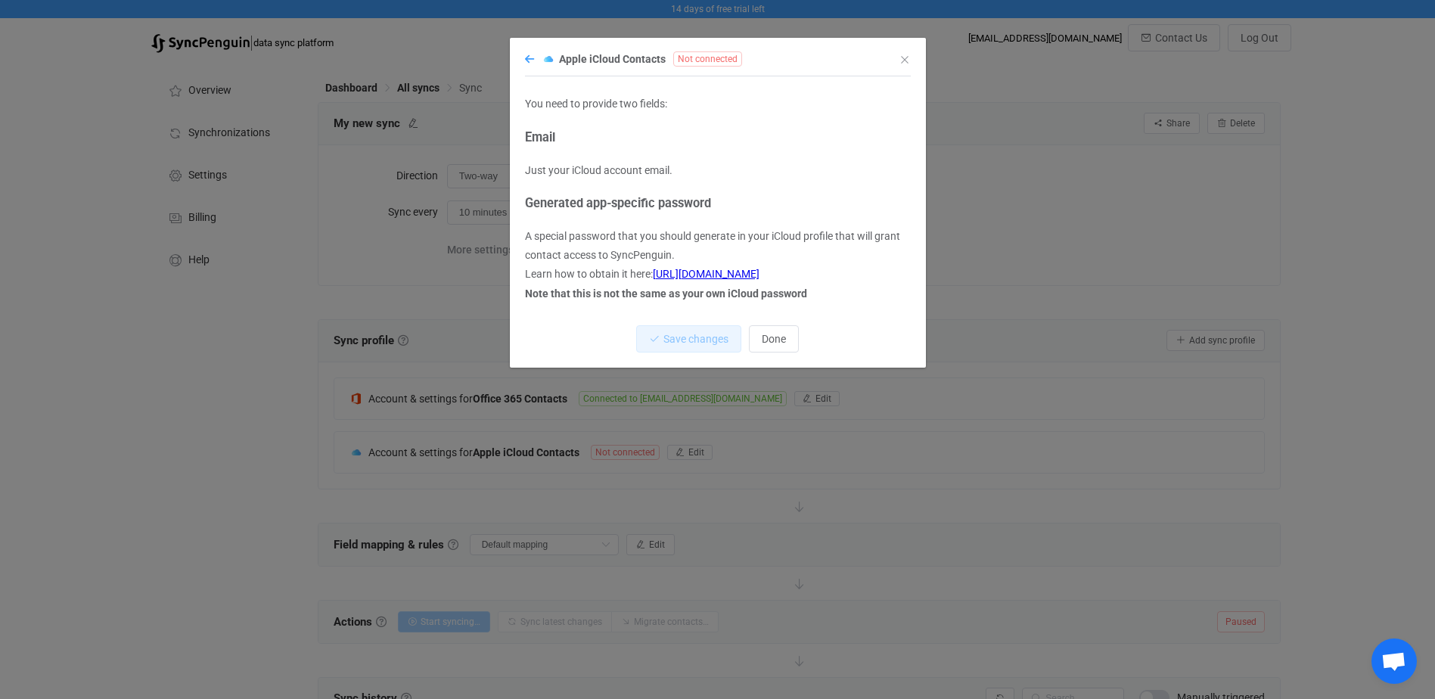
click at [533, 55] on icon "dialog" at bounding box center [529, 59] width 9 height 11
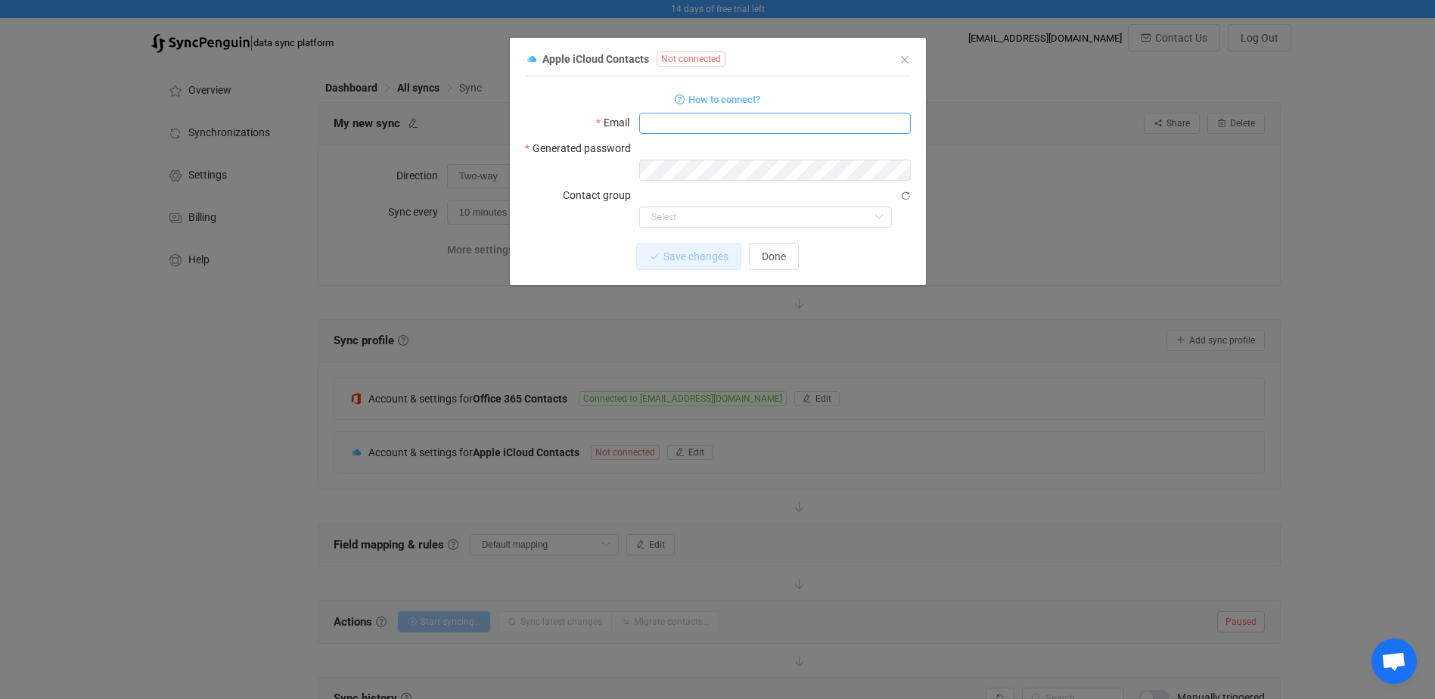
click at [693, 123] on input "dialog" at bounding box center [775, 123] width 272 height 21
paste input "[EMAIL_ADDRESS][PERSON_NAME][DOMAIN_NAME]"
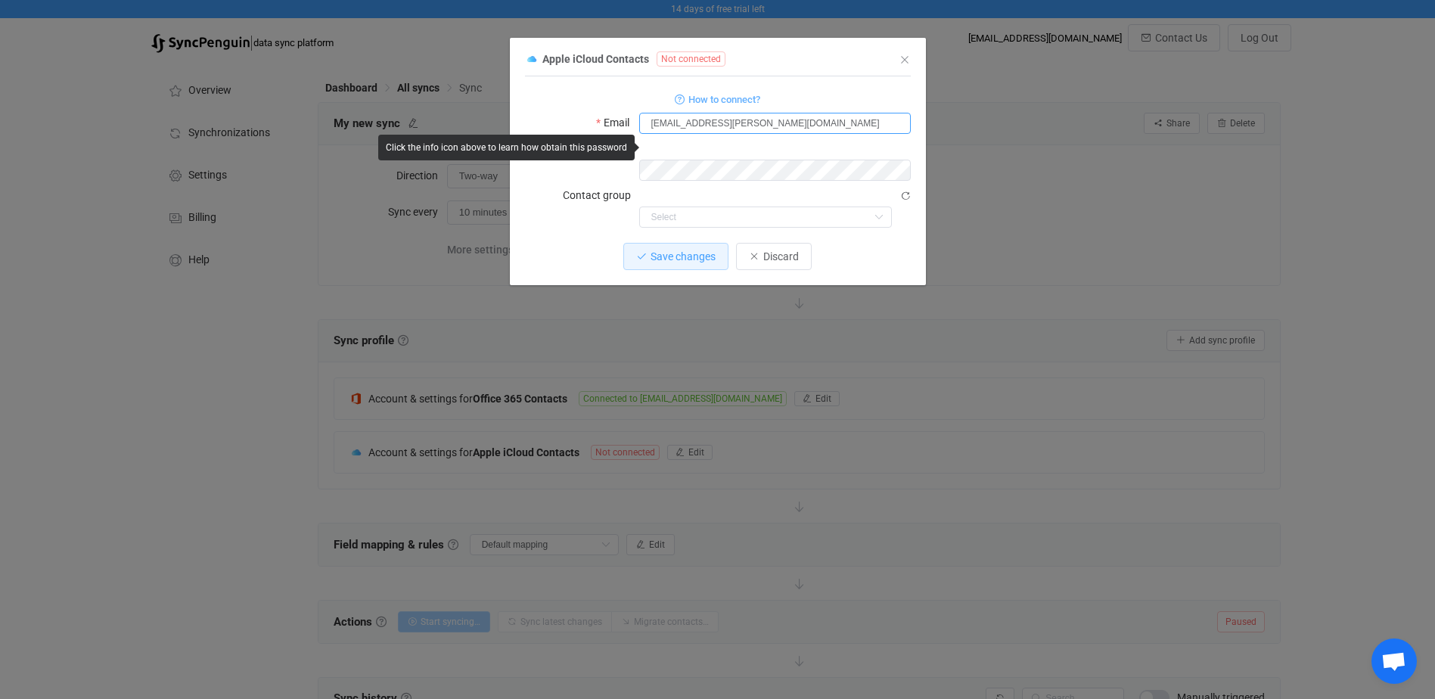
type input "[EMAIL_ADDRESS][PERSON_NAME][DOMAIN_NAME]"
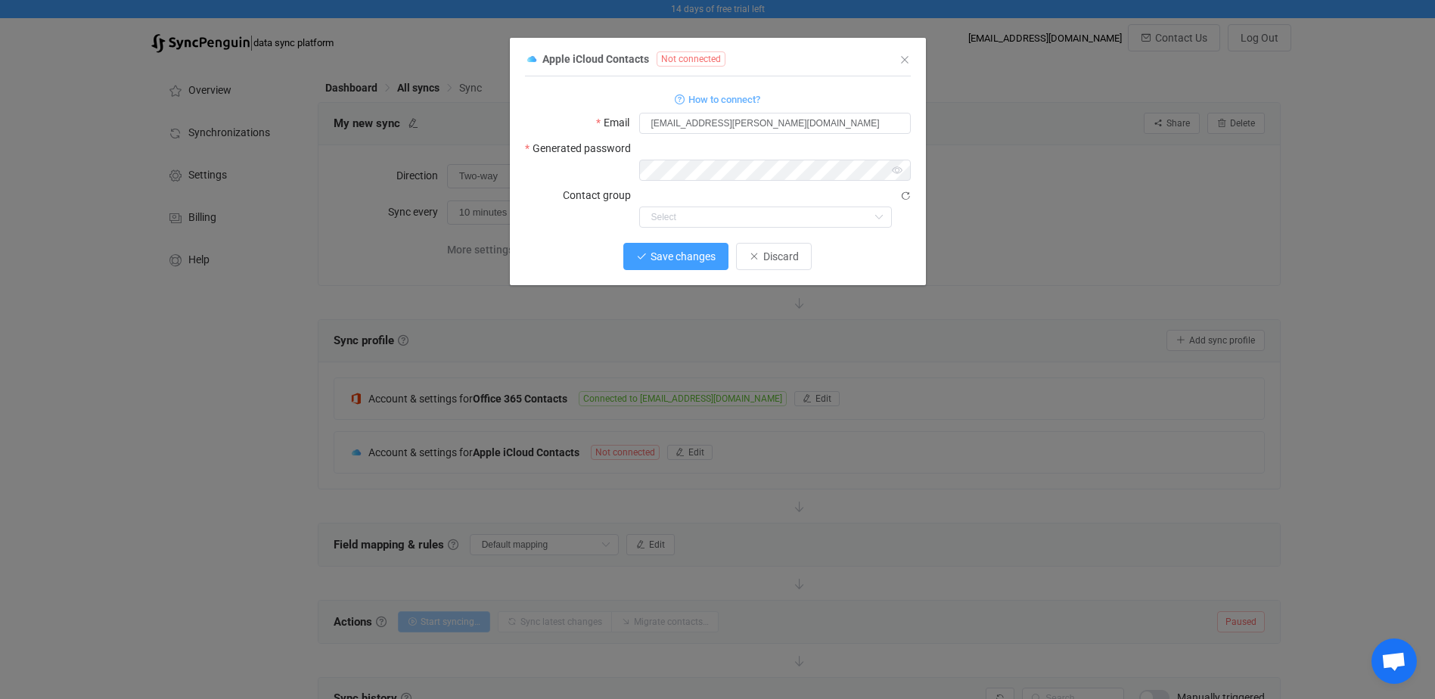
click at [685, 250] on span "Save changes" at bounding box center [683, 256] width 65 height 12
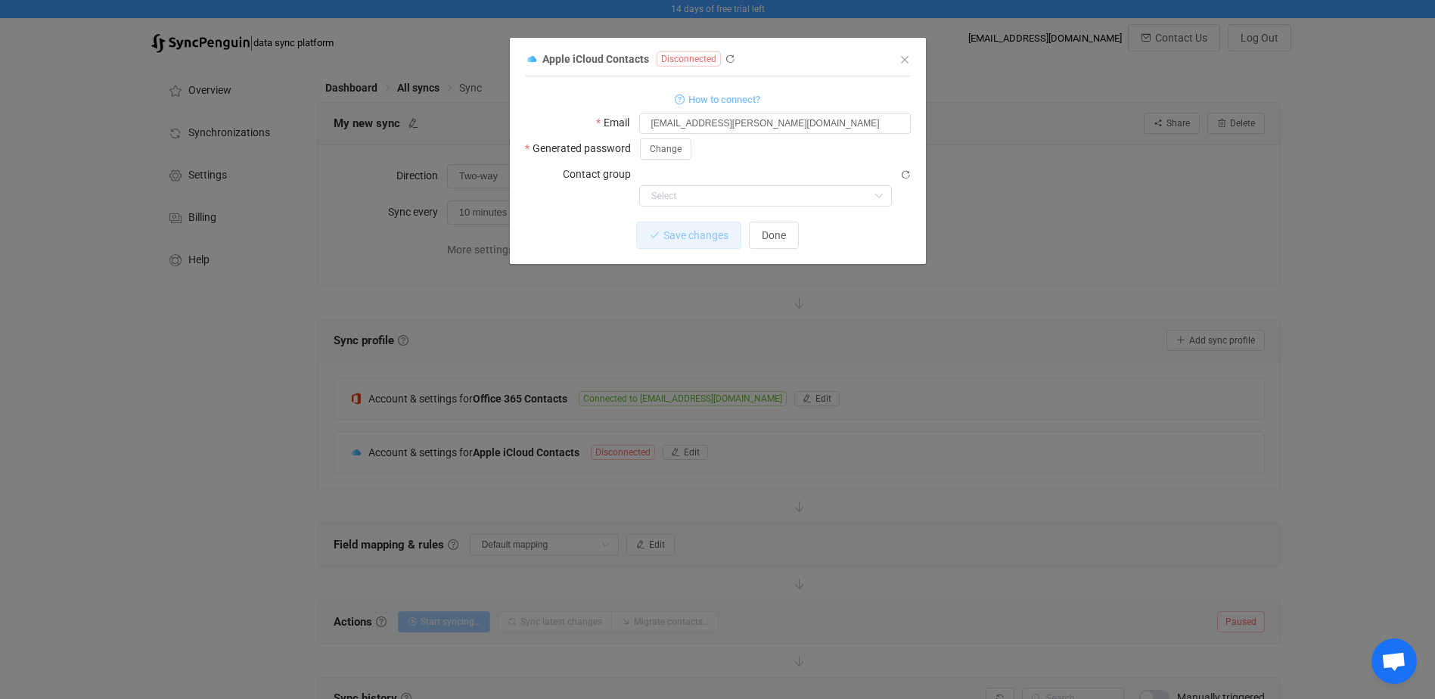
click at [723, 95] on span "How to connect?" at bounding box center [724, 99] width 72 height 17
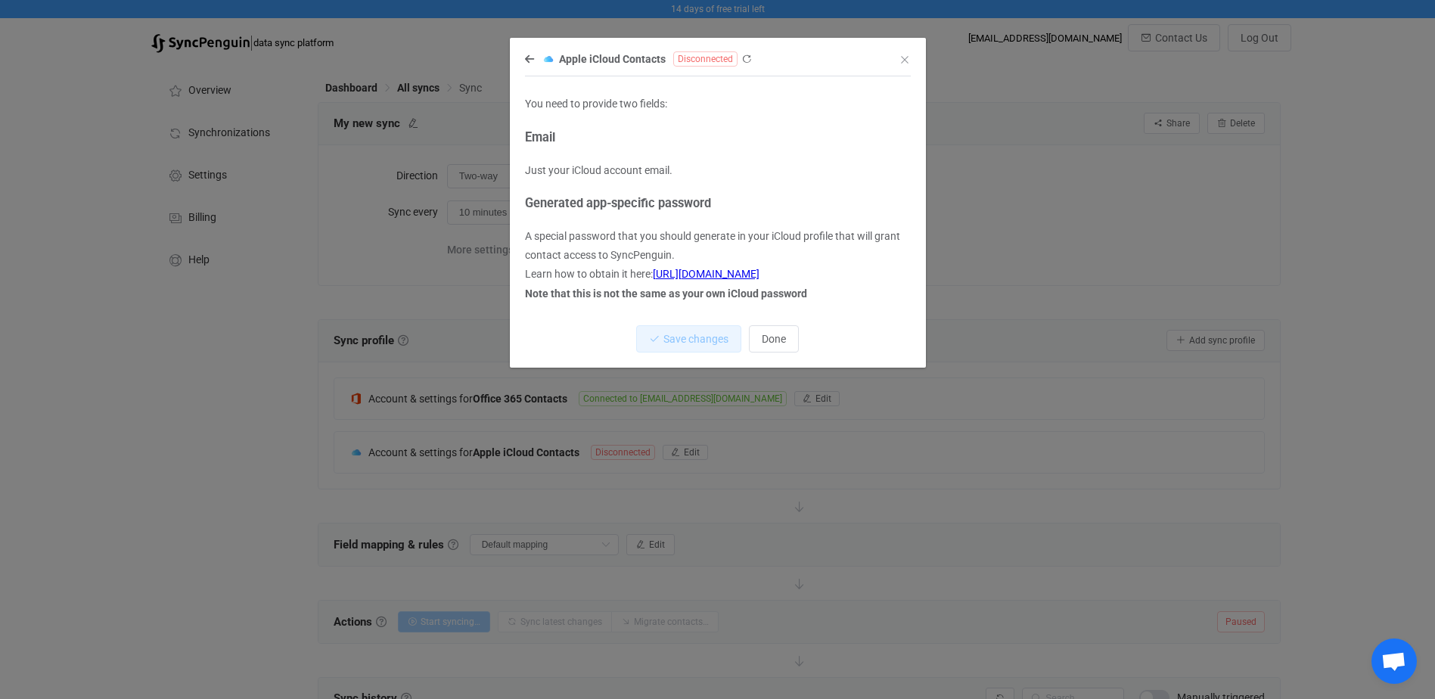
click at [691, 274] on link "[URL][DOMAIN_NAME]" at bounding box center [706, 274] width 107 height 12
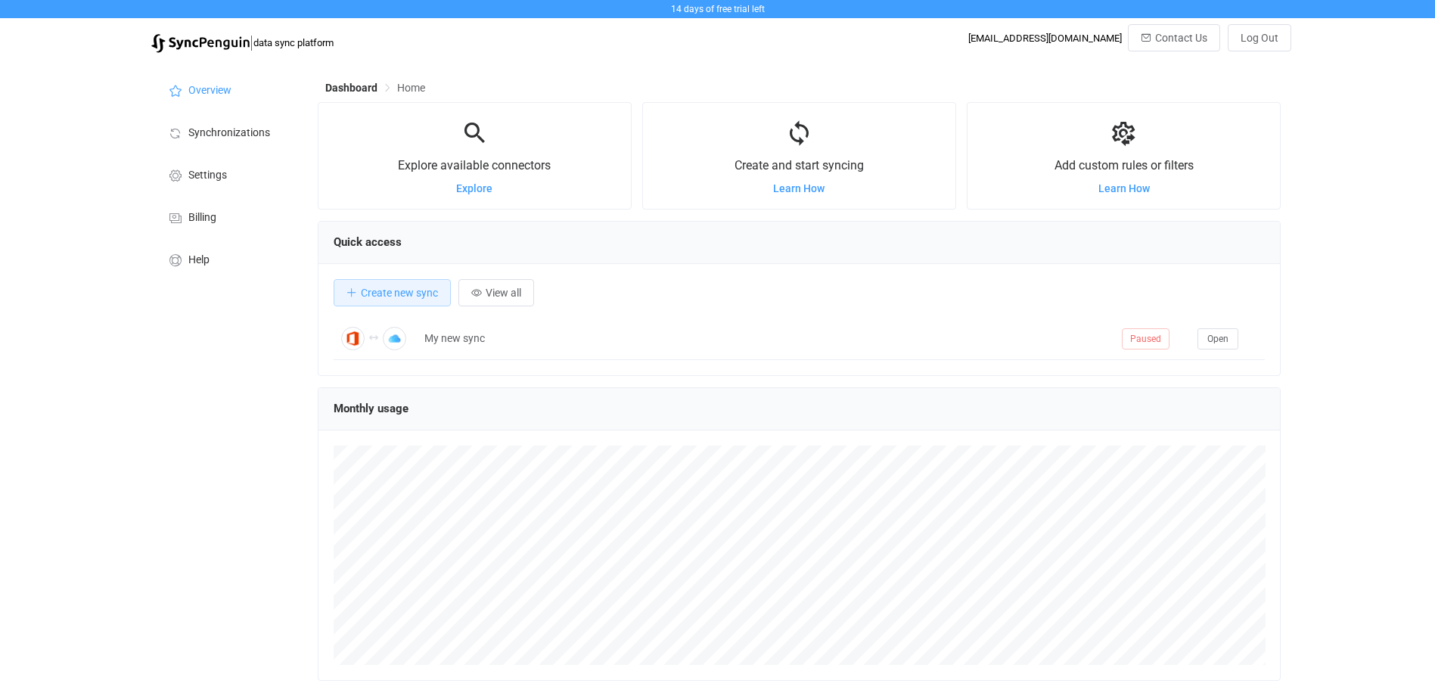
scroll to position [294, 963]
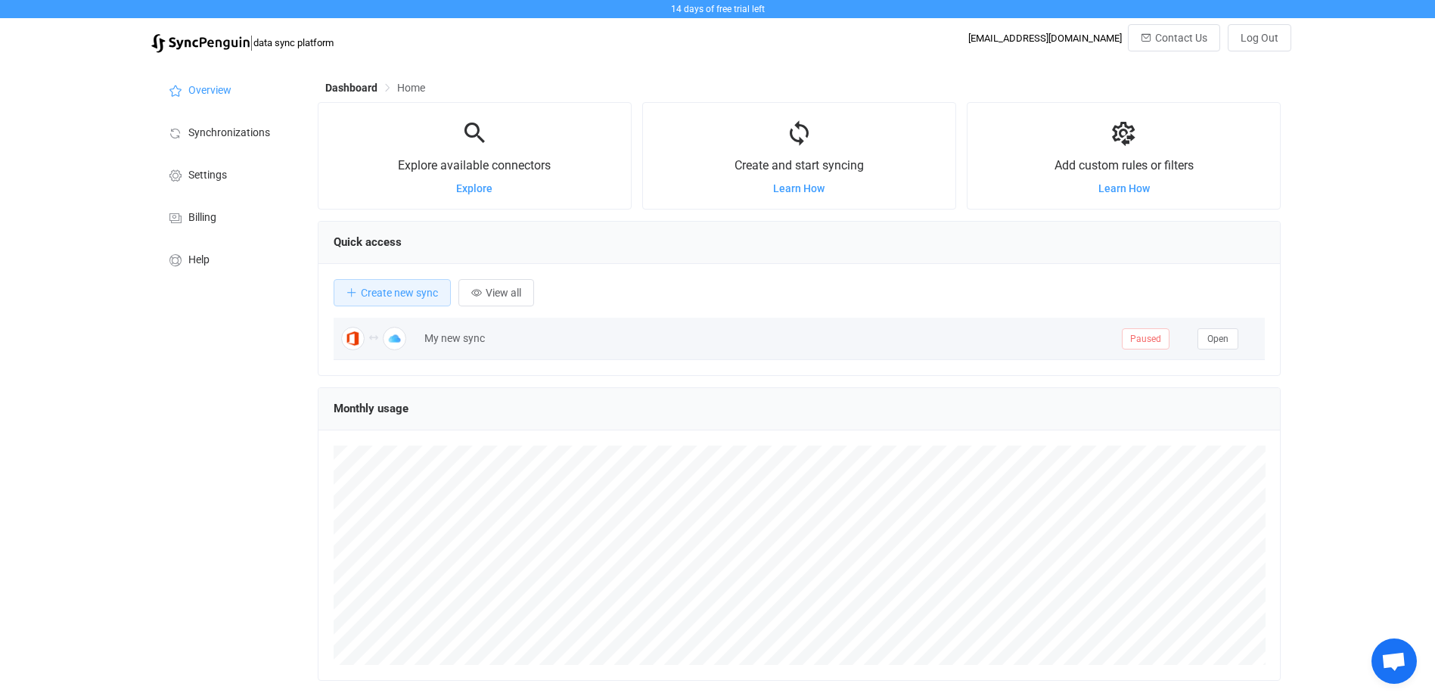
click at [930, 335] on div "My new sync" at bounding box center [765, 338] width 697 height 17
click at [1218, 335] on span "Open" at bounding box center [1217, 339] width 21 height 11
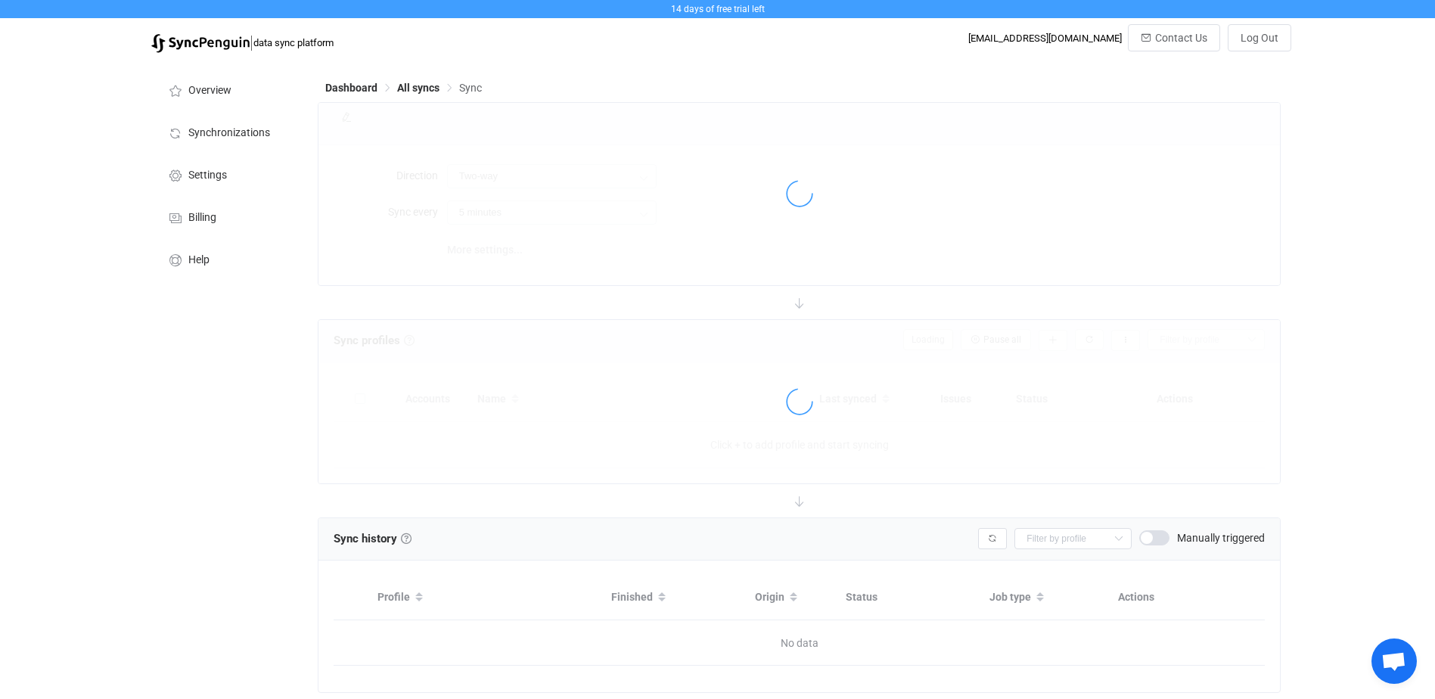
type input "10 minutes"
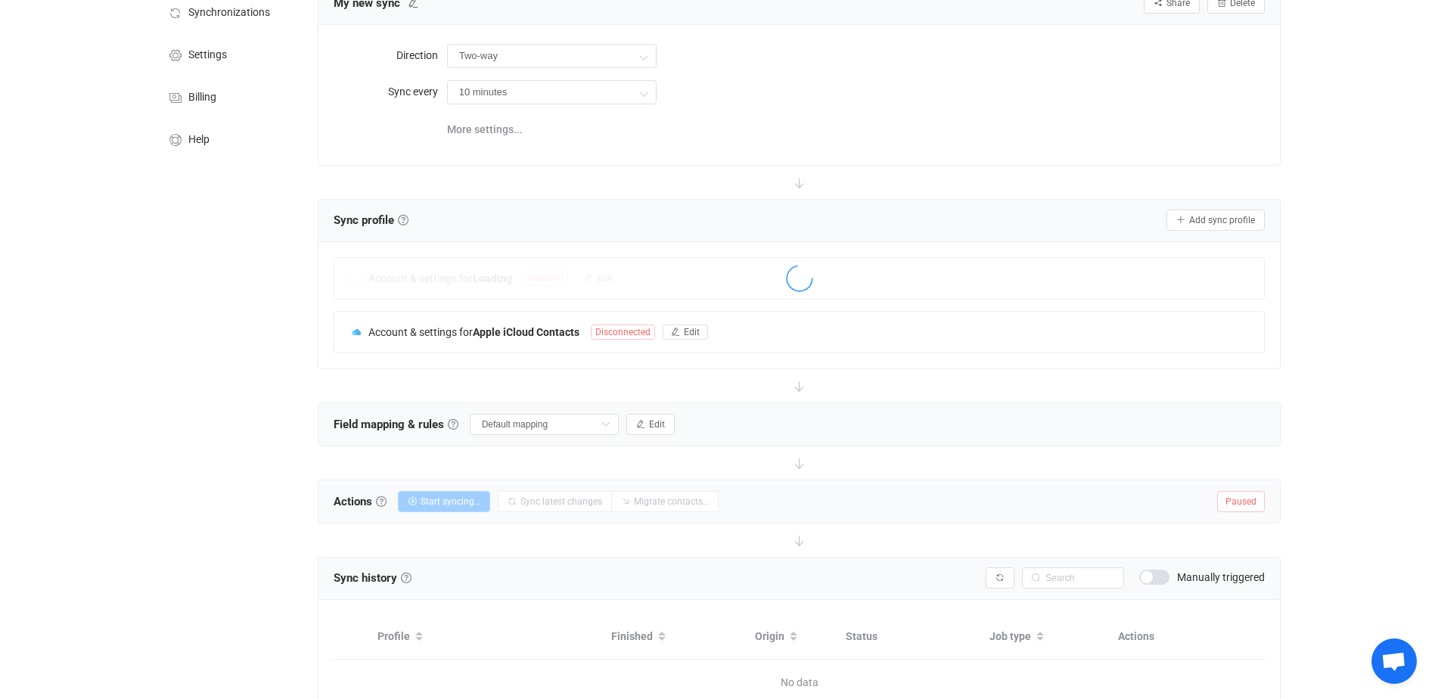
scroll to position [151, 0]
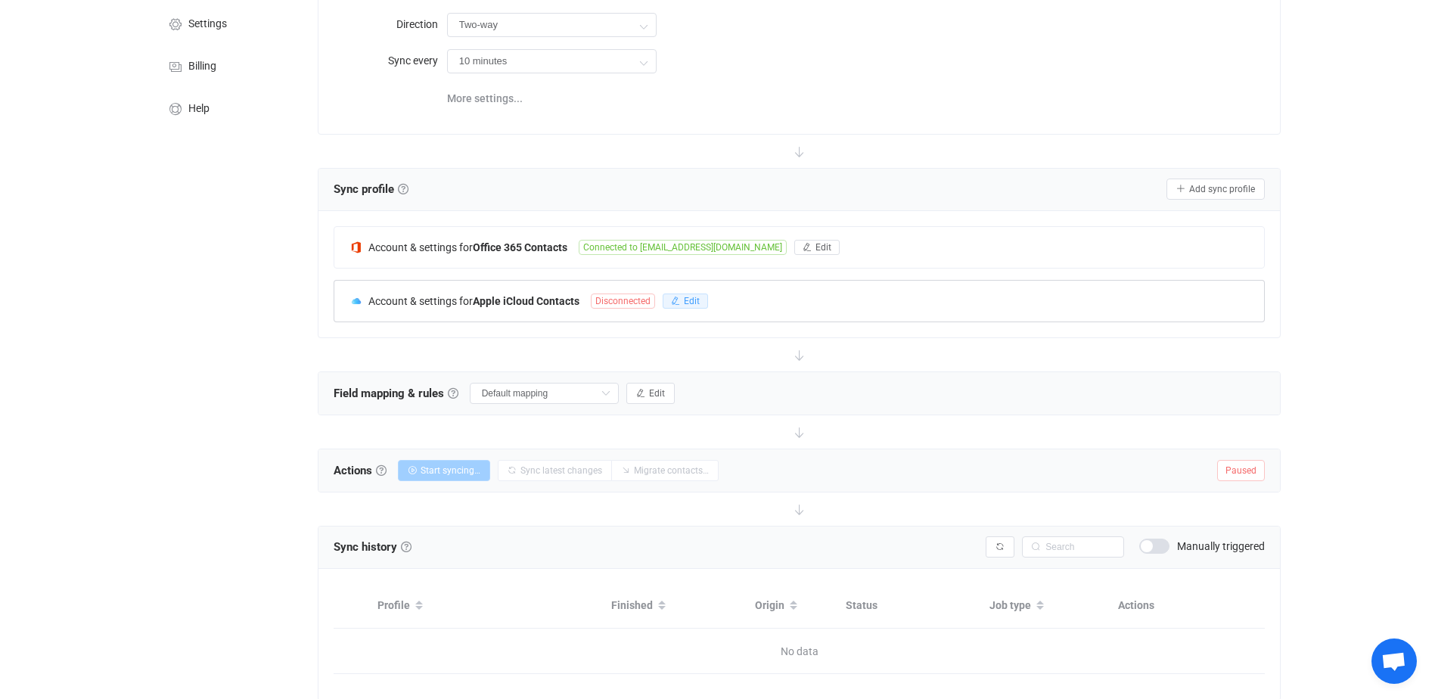
click at [680, 301] on icon "button" at bounding box center [675, 301] width 9 height 9
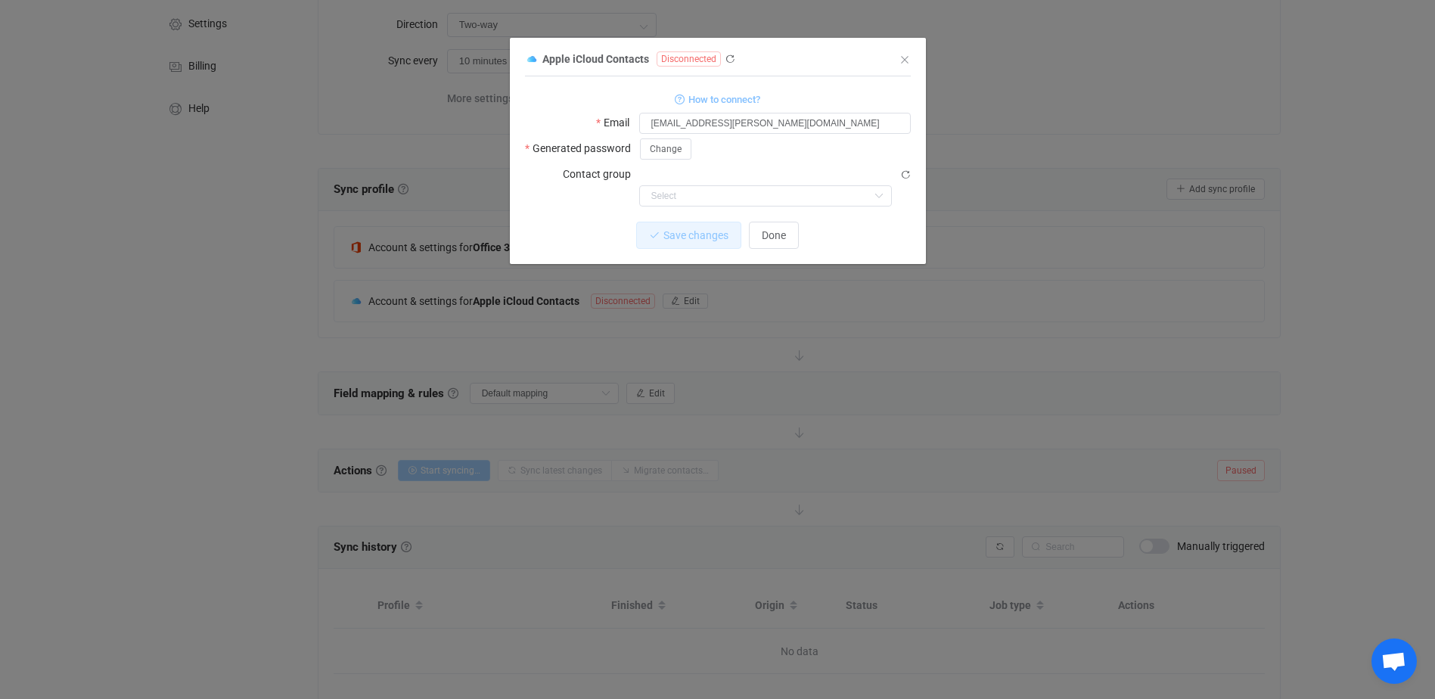
click at [730, 96] on span "How to connect?" at bounding box center [724, 99] width 72 height 17
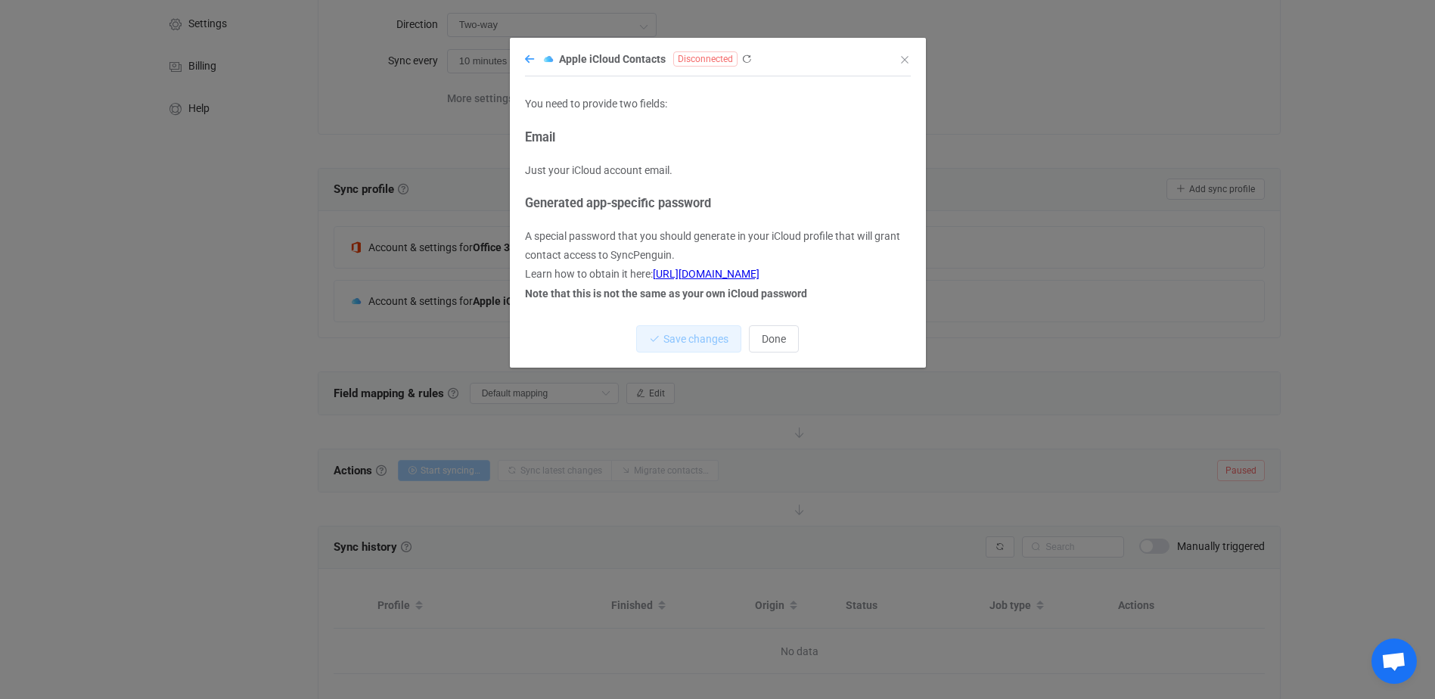
click at [531, 63] on icon "dialog" at bounding box center [529, 59] width 9 height 11
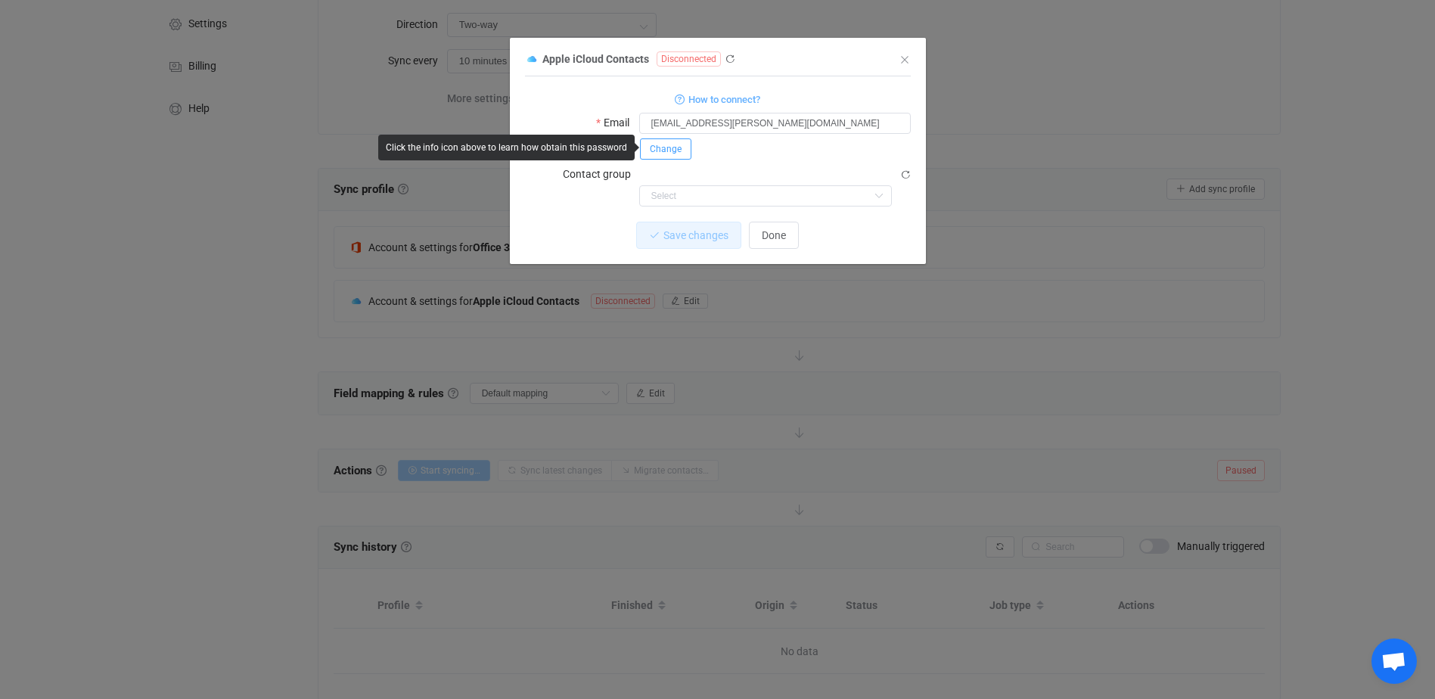
click at [670, 144] on span "Change" at bounding box center [666, 149] width 32 height 11
click at [838, 151] on span "Save" at bounding box center [841, 148] width 20 height 11
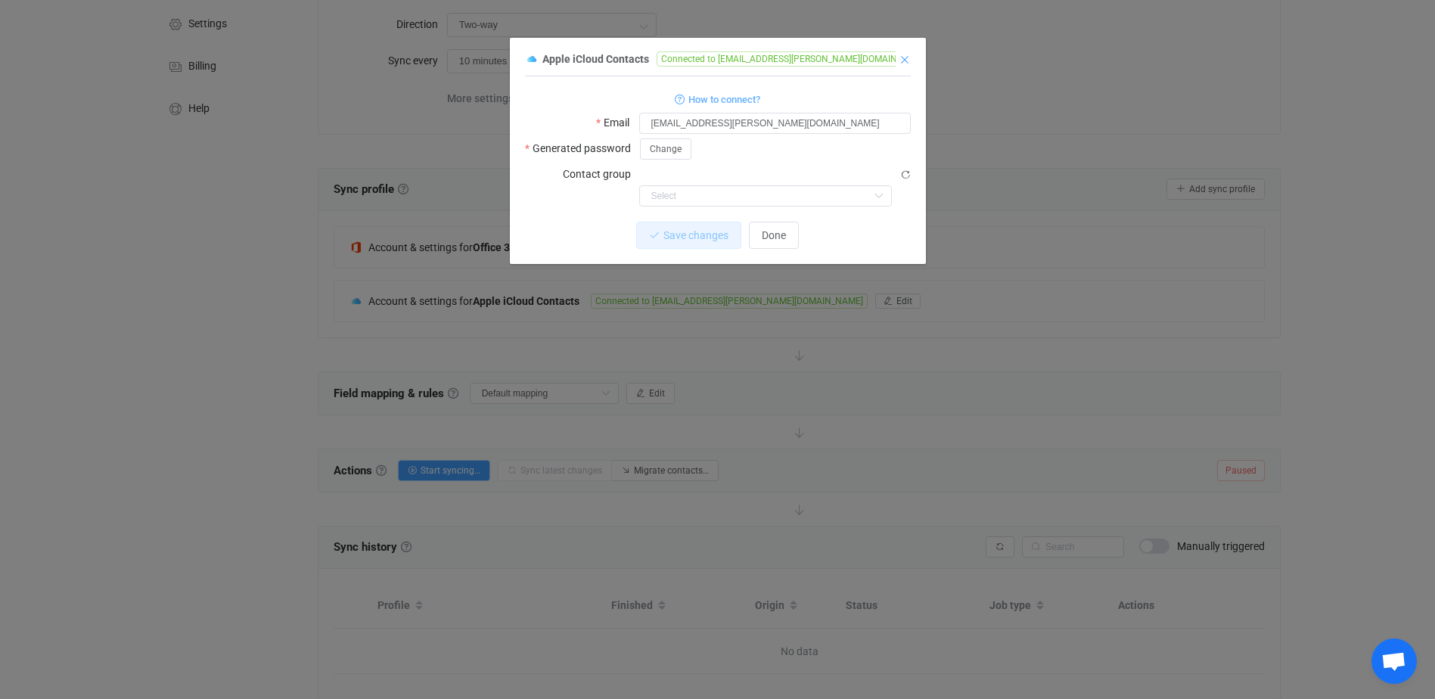
click at [906, 60] on icon "Close" at bounding box center [905, 60] width 12 height 12
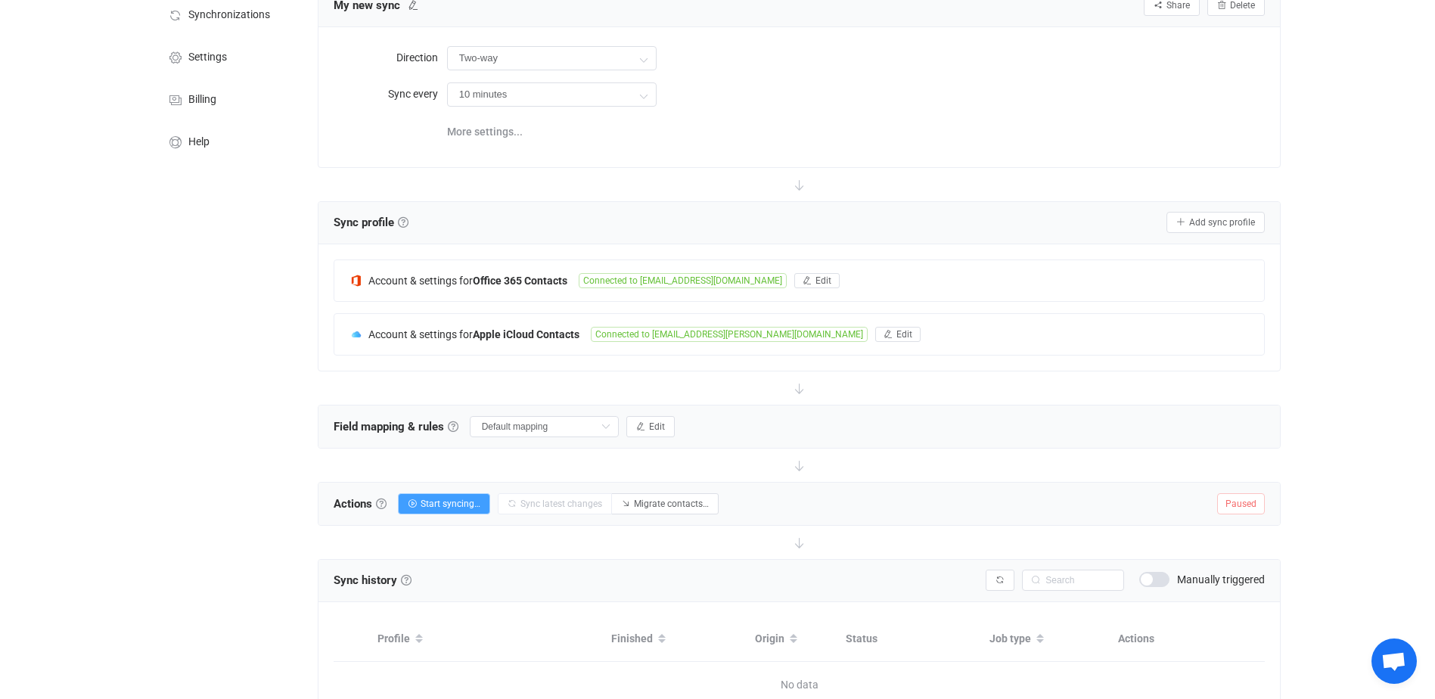
scroll to position [76, 0]
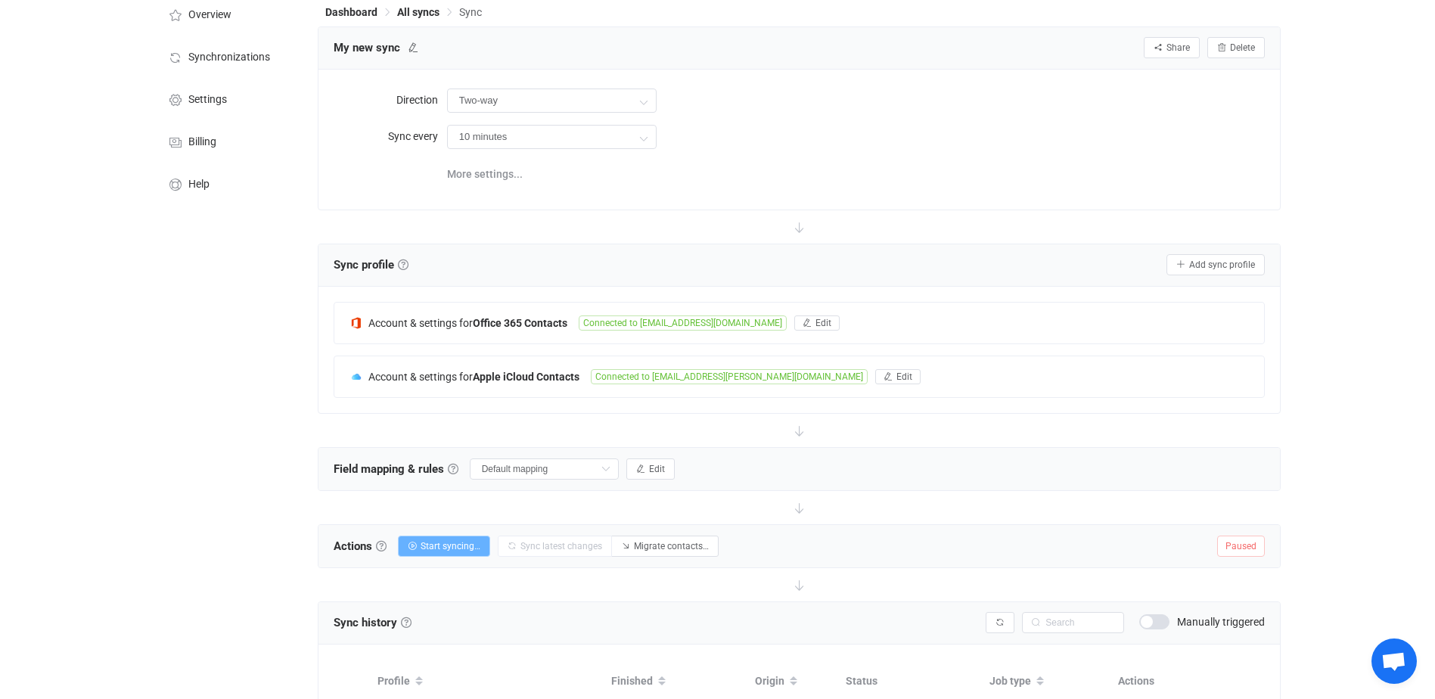
click at [461, 548] on span "Start syncing…" at bounding box center [451, 546] width 60 height 11
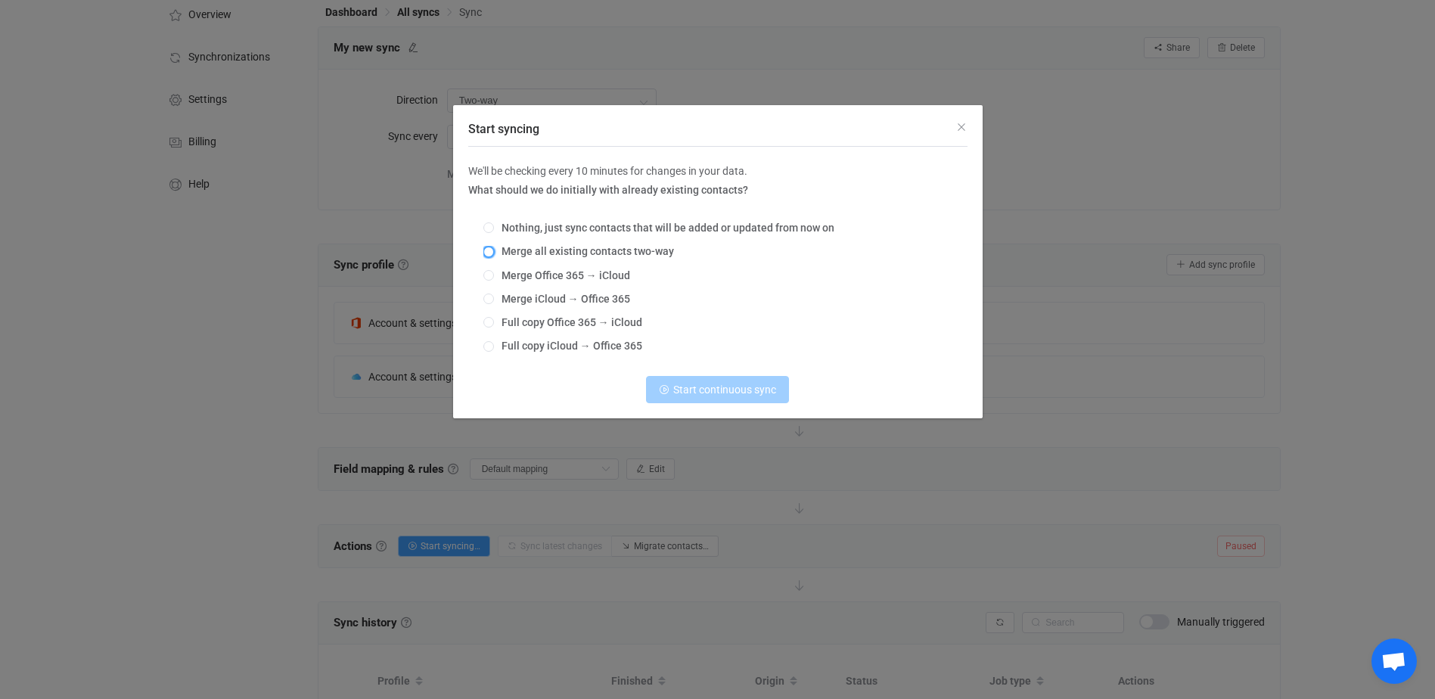
click at [487, 255] on span "Start syncing" at bounding box center [488, 252] width 11 height 11
click at [487, 255] on input "Merge all existing contacts two-way" at bounding box center [488, 253] width 11 height 12
radio input "true"
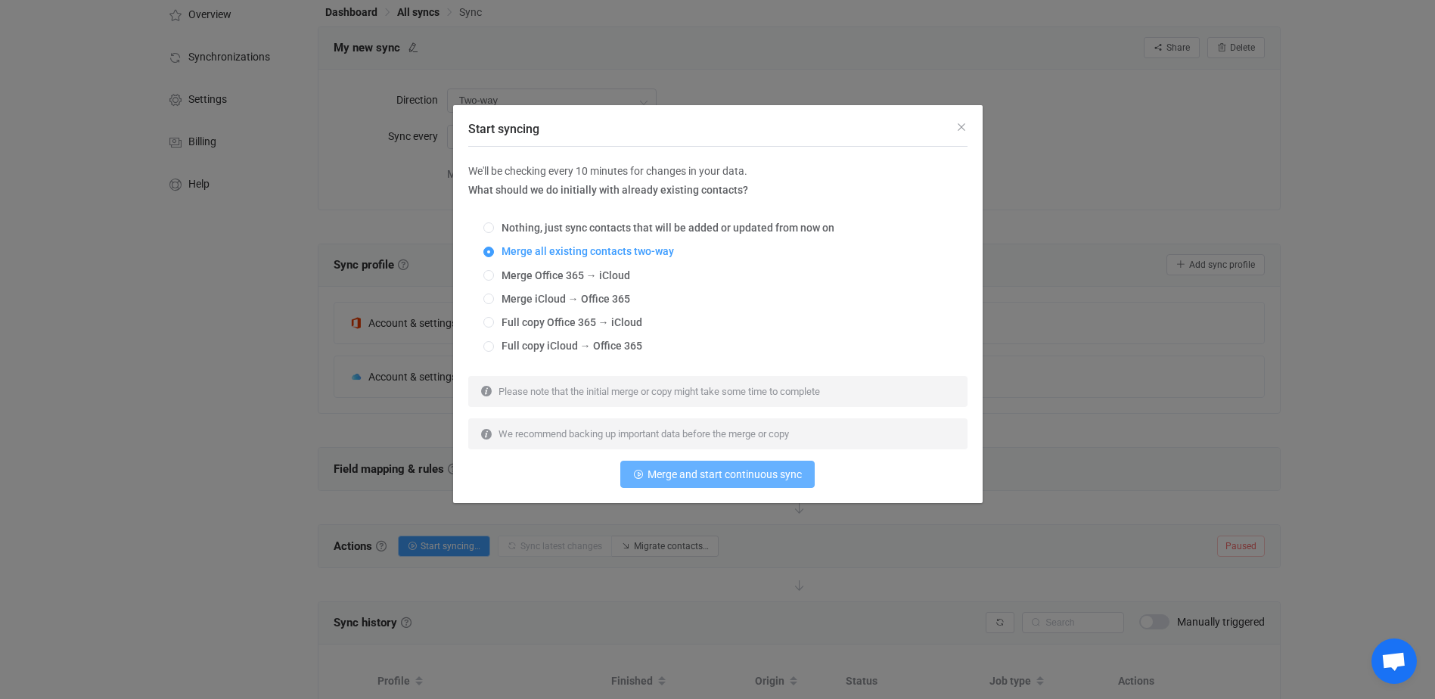
click at [685, 477] on span "Merge and start continuous sync" at bounding box center [725, 474] width 154 height 12
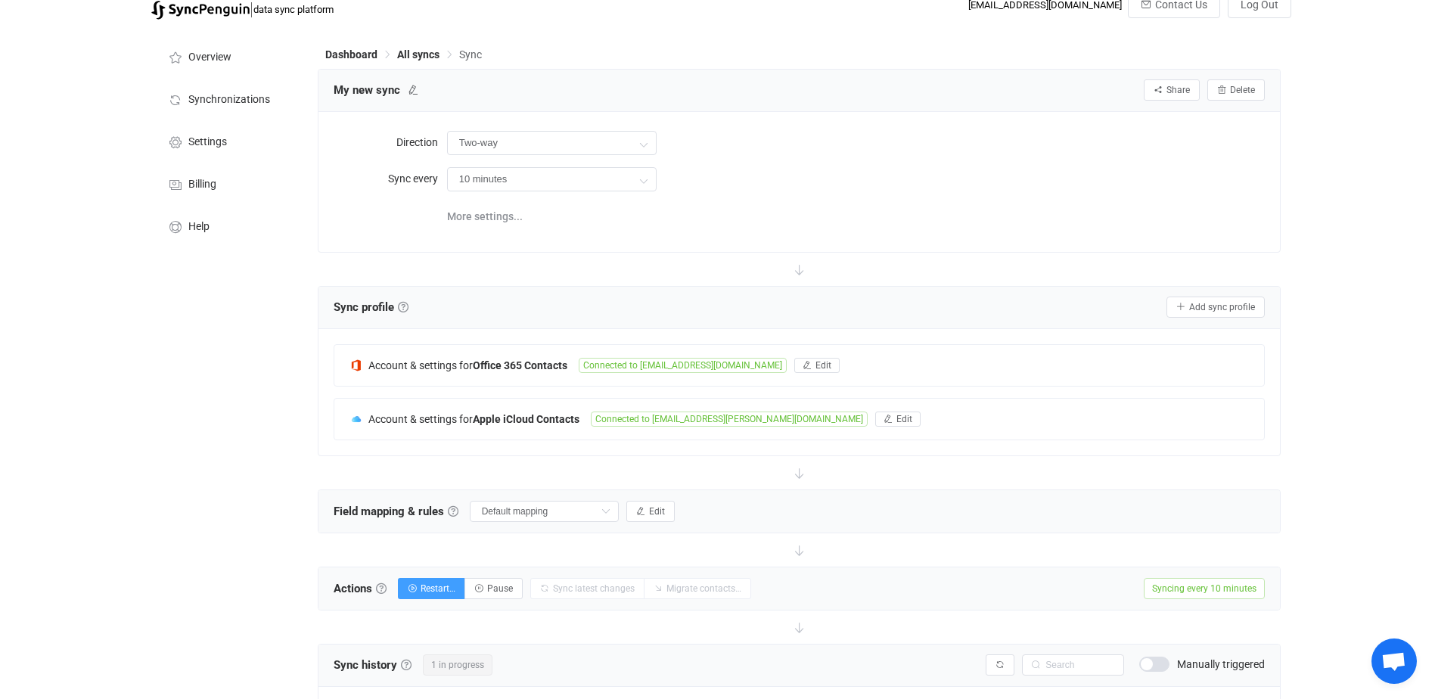
scroll to position [0, 0]
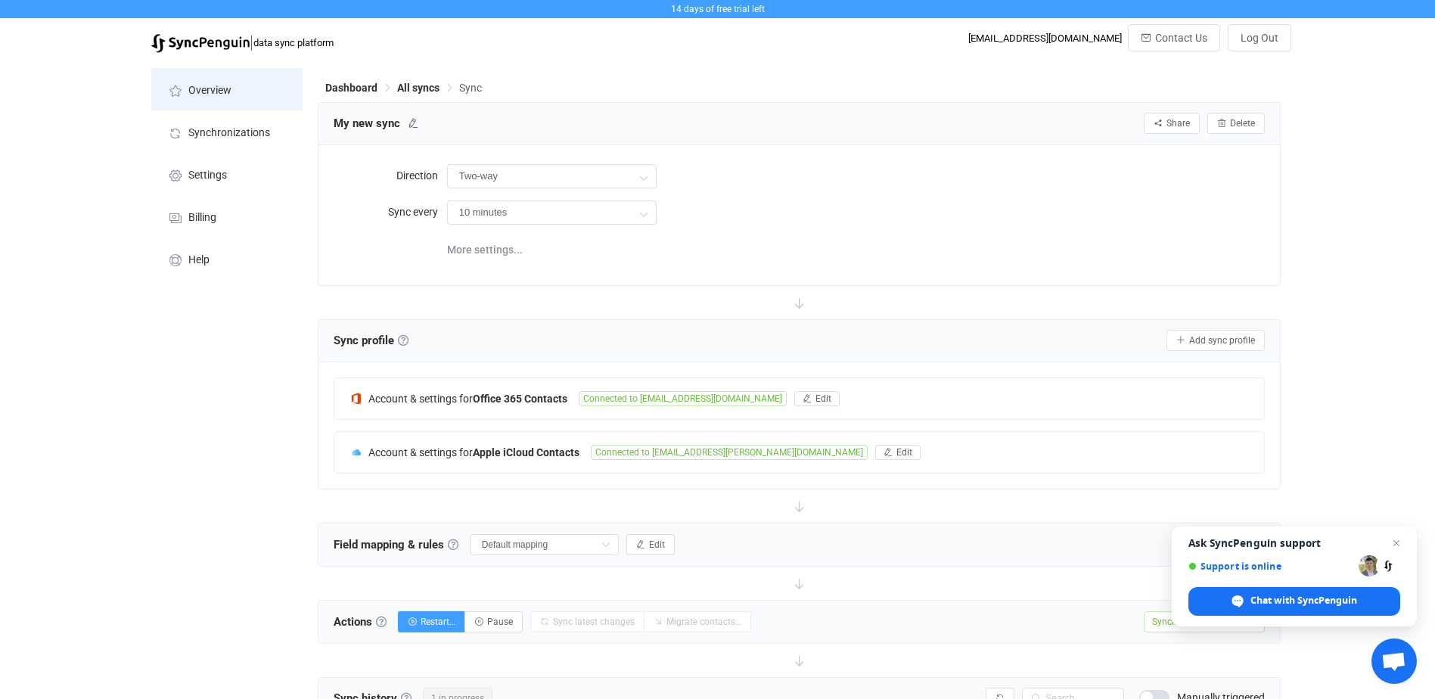
click at [203, 94] on span "Overview" at bounding box center [209, 91] width 43 height 12
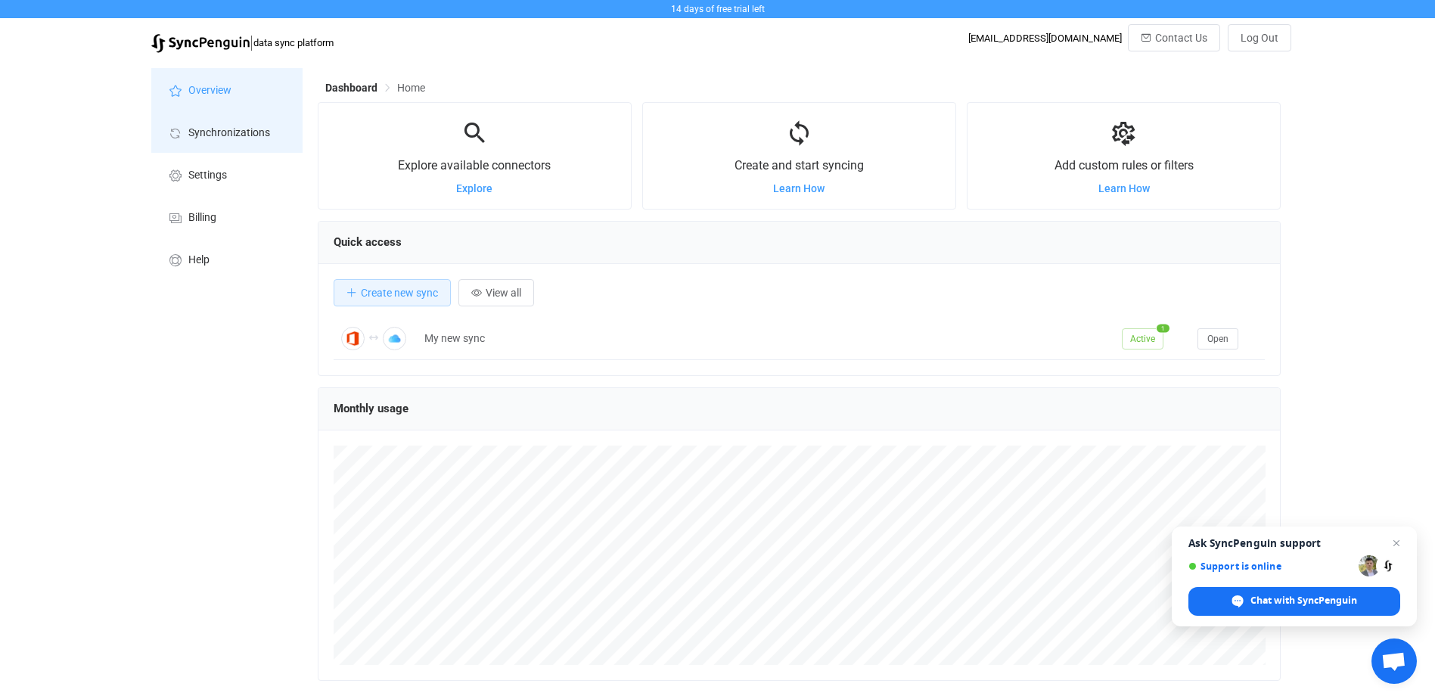
scroll to position [294, 963]
click at [257, 135] on span "Synchronizations" at bounding box center [229, 133] width 82 height 12
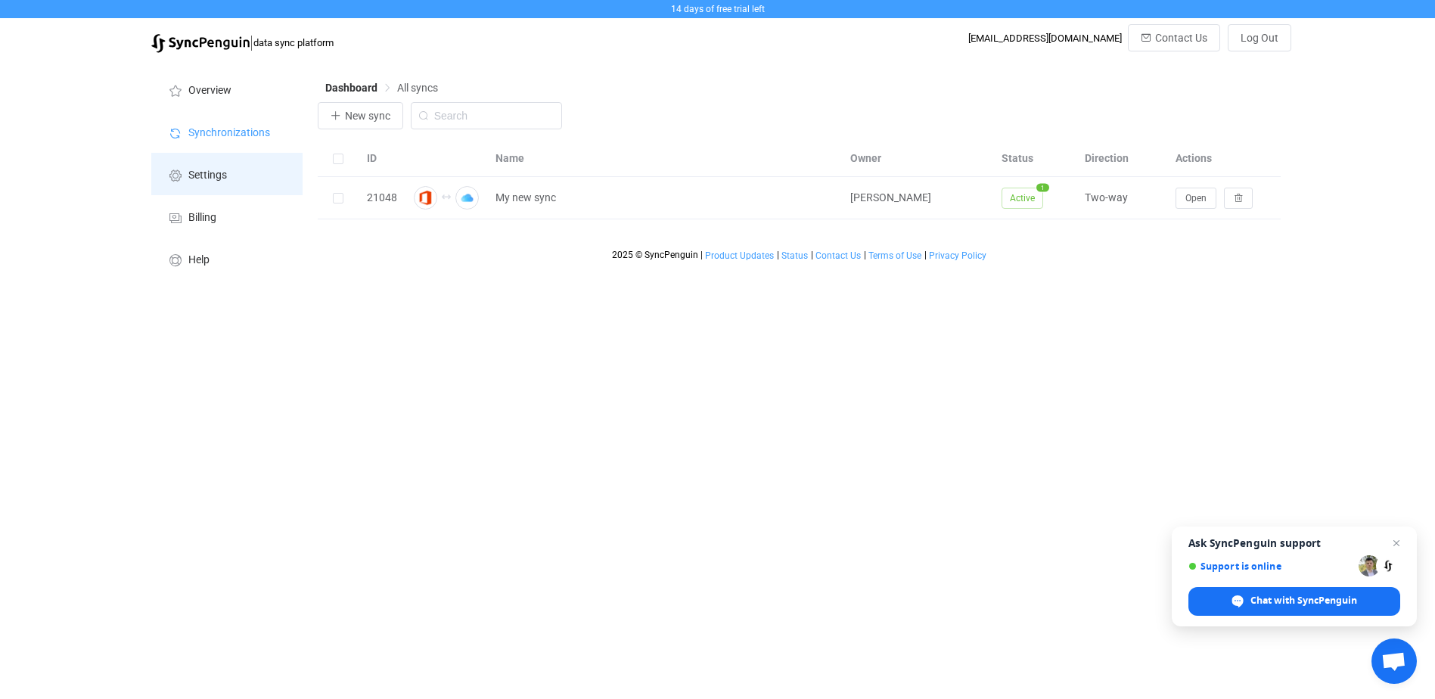
click at [187, 168] on li "Settings" at bounding box center [226, 174] width 151 height 42
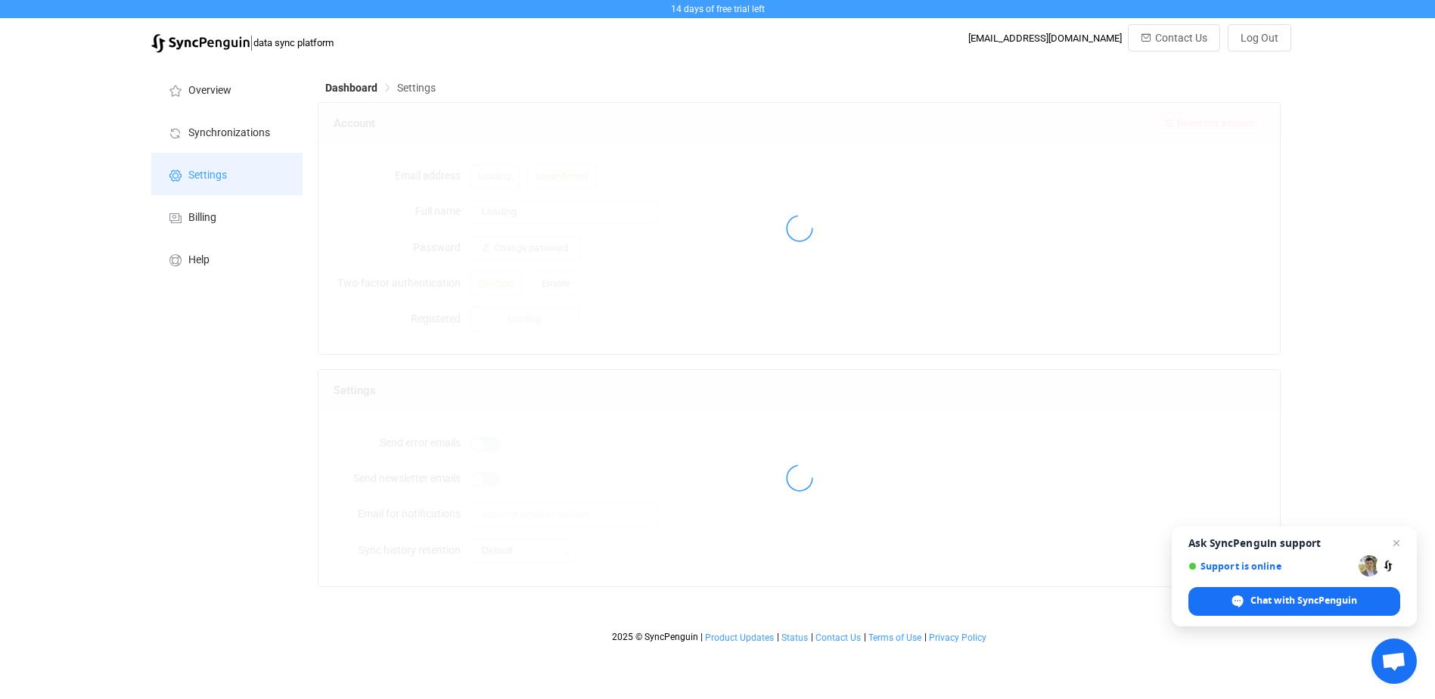
type input "Shawn Vest"
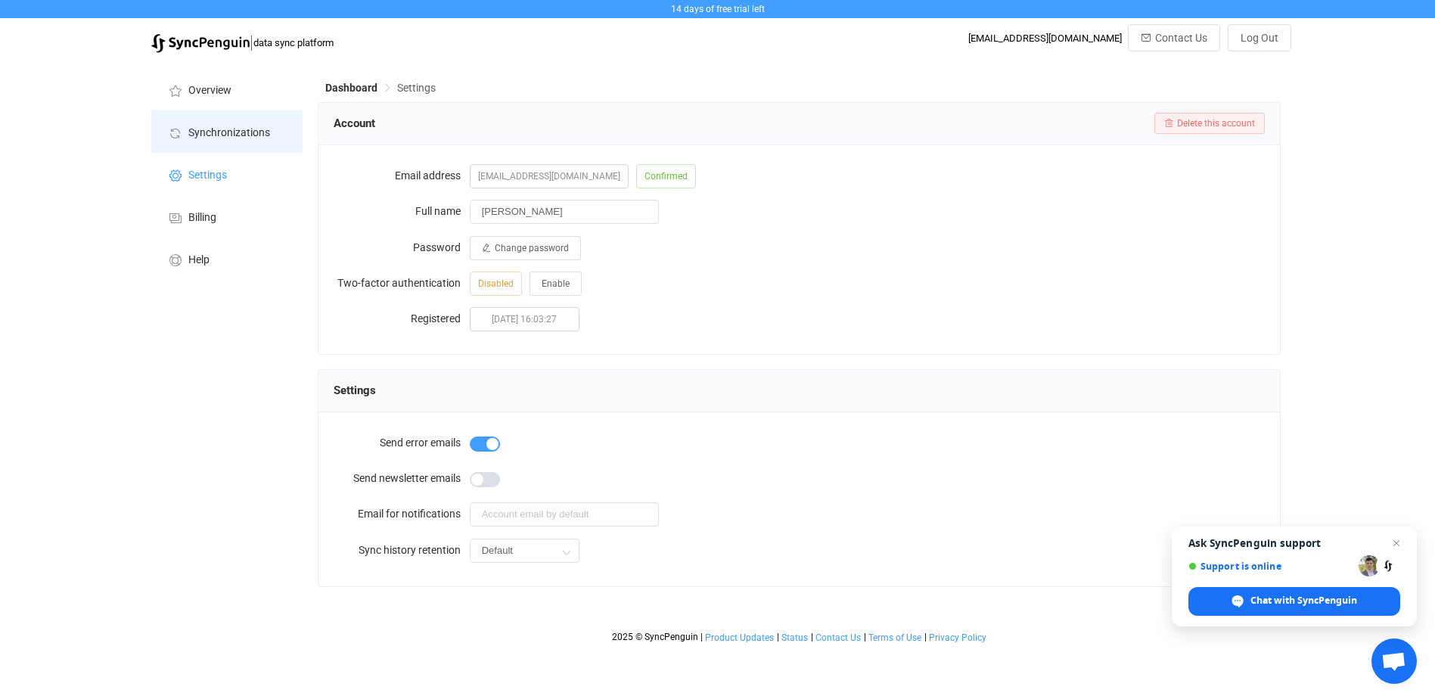
click at [207, 133] on span "Synchronizations" at bounding box center [229, 133] width 82 height 12
